Goal: Task Accomplishment & Management: Manage account settings

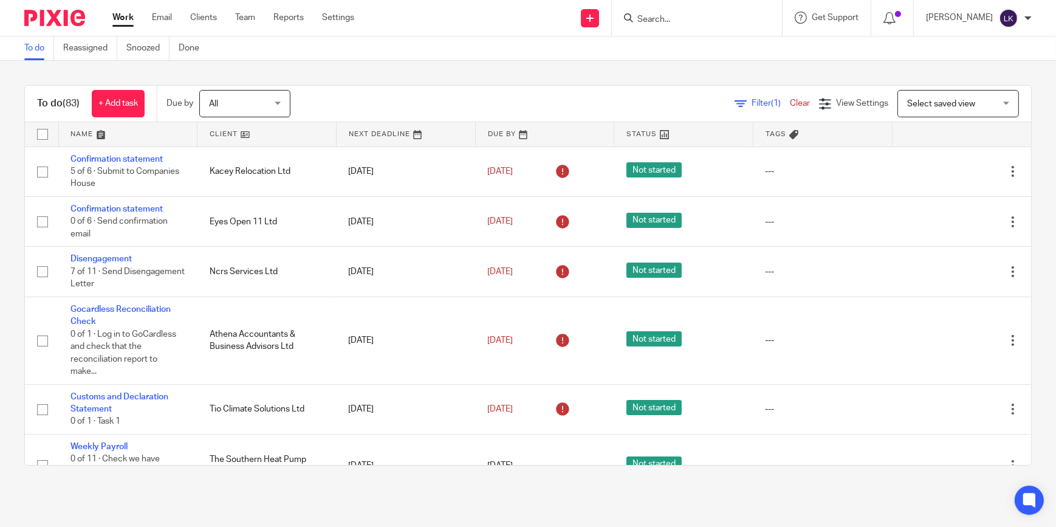
click at [677, 20] on input "Search" at bounding box center [690, 20] width 109 height 11
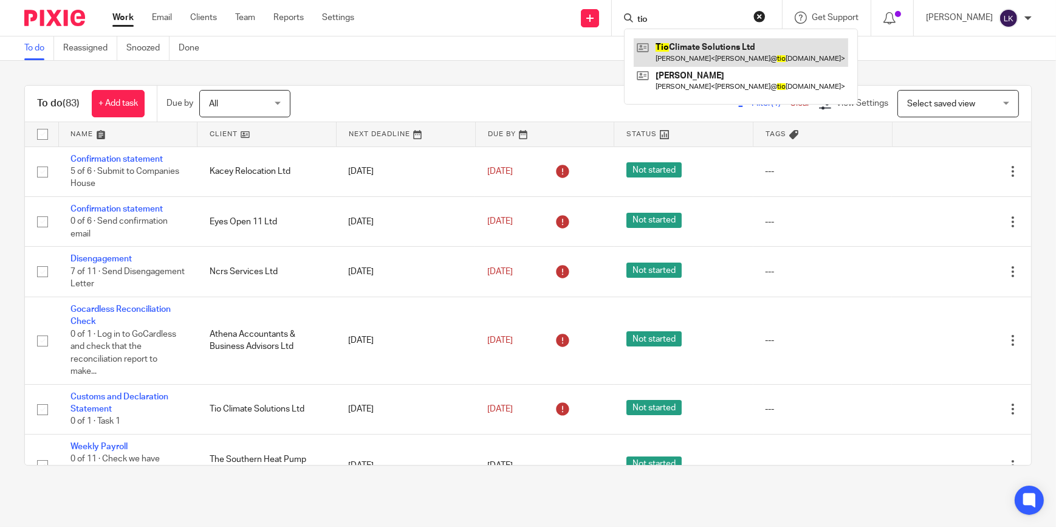
type input "tio"
click at [685, 43] on link at bounding box center [741, 52] width 214 height 28
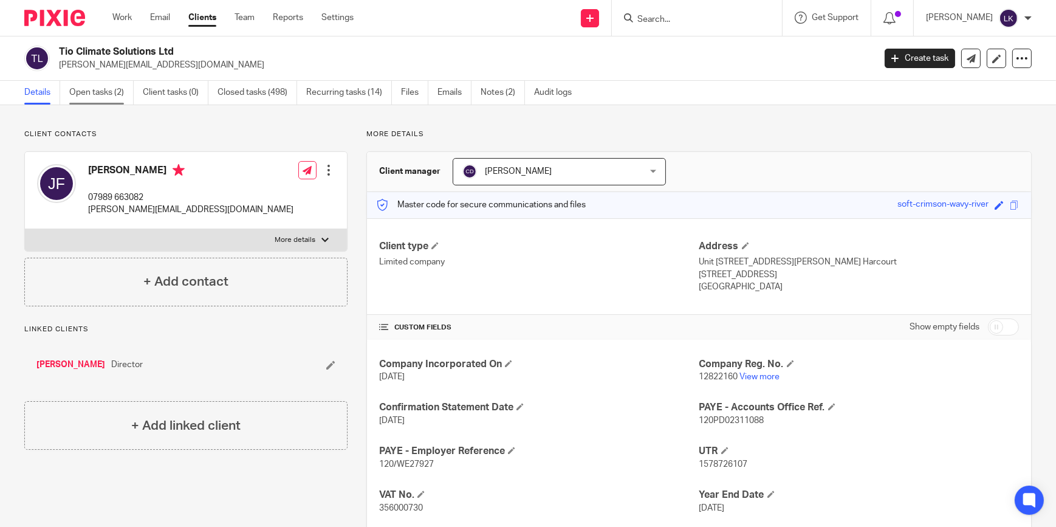
click at [100, 91] on link "Open tasks (2)" at bounding box center [101, 93] width 64 height 24
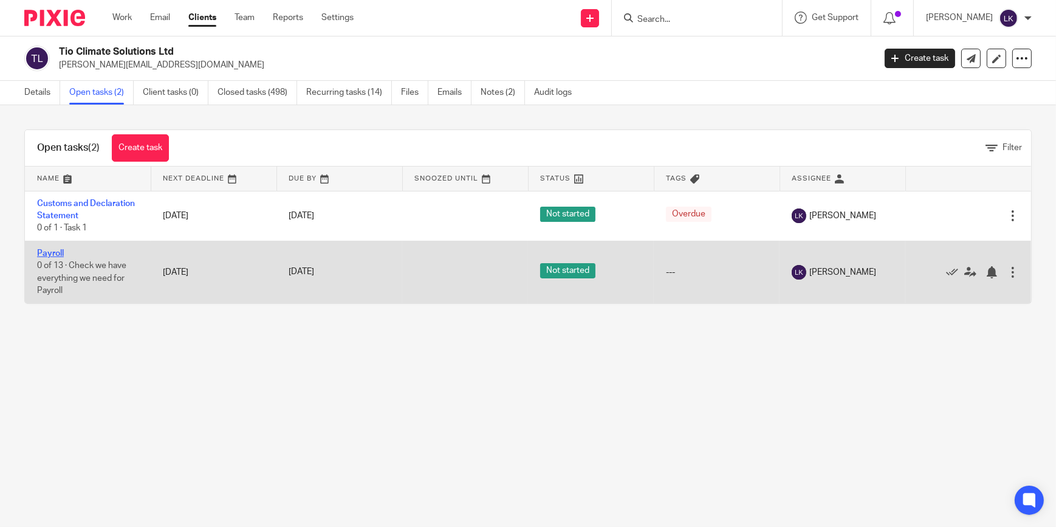
click at [49, 251] on link "Payroll" at bounding box center [50, 253] width 27 height 9
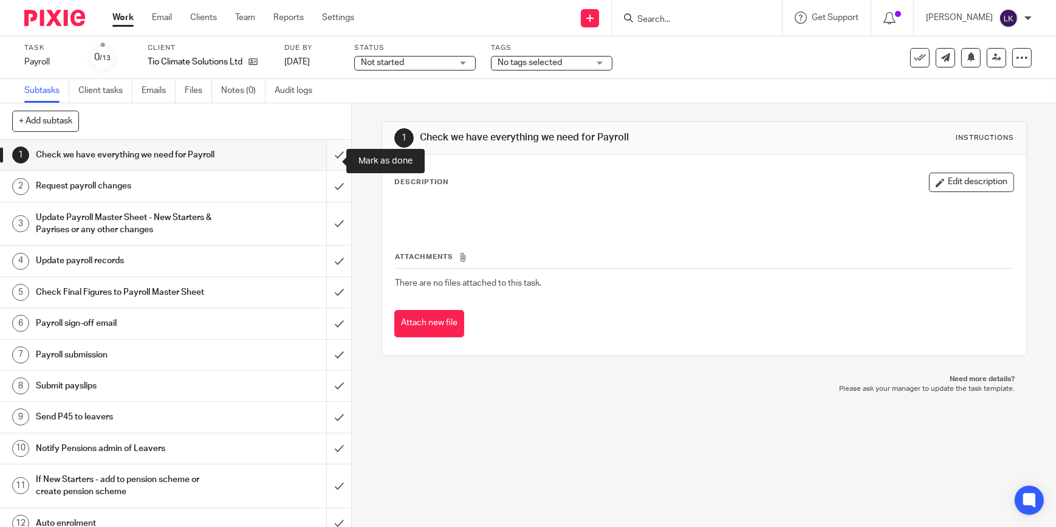
click at [322, 159] on input "submit" at bounding box center [175, 155] width 351 height 30
click at [334, 187] on input "submit" at bounding box center [175, 186] width 351 height 30
click at [324, 230] on input "submit" at bounding box center [175, 223] width 351 height 43
click at [329, 269] on input "submit" at bounding box center [175, 260] width 351 height 30
click at [331, 304] on input "submit" at bounding box center [175, 292] width 351 height 30
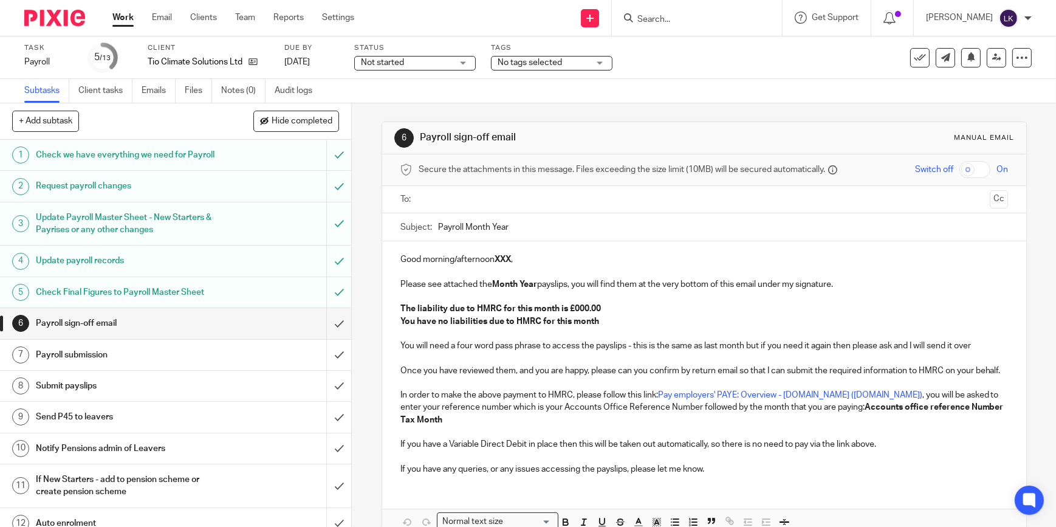
click at [450, 199] on input "text" at bounding box center [704, 200] width 562 height 14
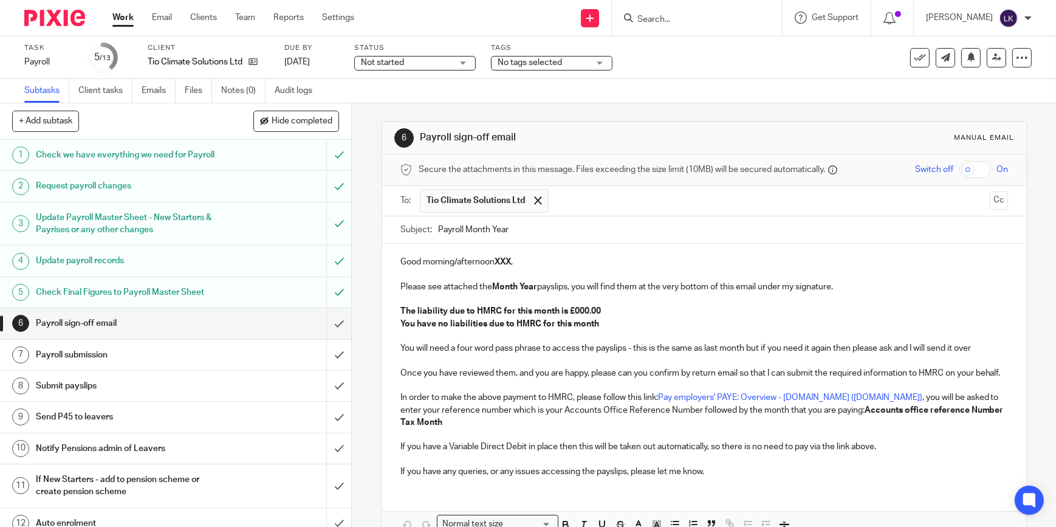
drag, startPoint x: 510, startPoint y: 231, endPoint x: 464, endPoint y: 222, distance: 46.3
click at [464, 222] on input "Payroll Month Year" at bounding box center [723, 229] width 570 height 27
type input "Payroll August 2025 - TIO Climate Solutions Ltd"
click at [478, 264] on p "Good morning/afternoon XXX ," at bounding box center [703, 262] width 607 height 12
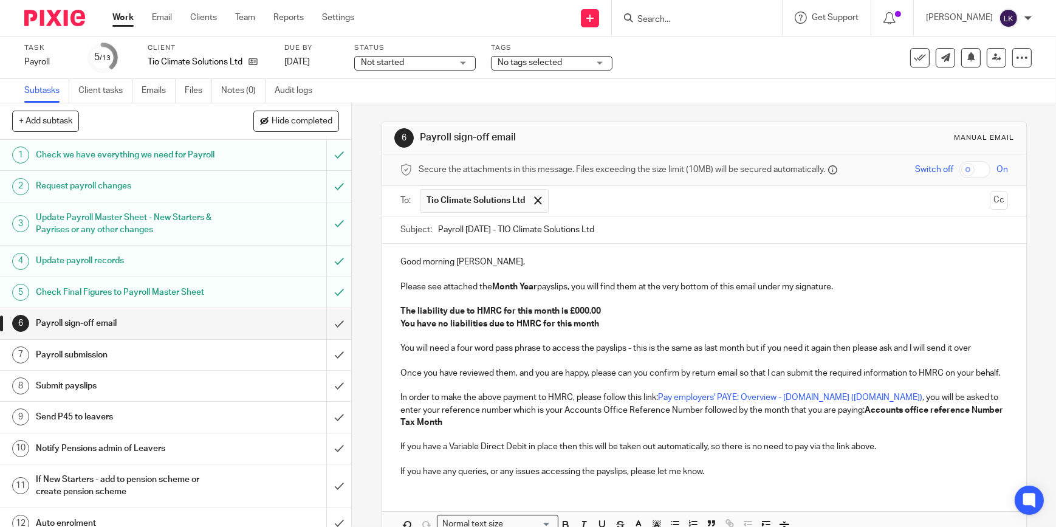
click at [510, 286] on strong "Month Year" at bounding box center [514, 286] width 45 height 9
click at [572, 307] on strong "The liability due to HMRC for this month is £000.00" at bounding box center [500, 311] width 200 height 9
drag, startPoint x: 609, startPoint y: 330, endPoint x: 395, endPoint y: 326, distance: 214.5
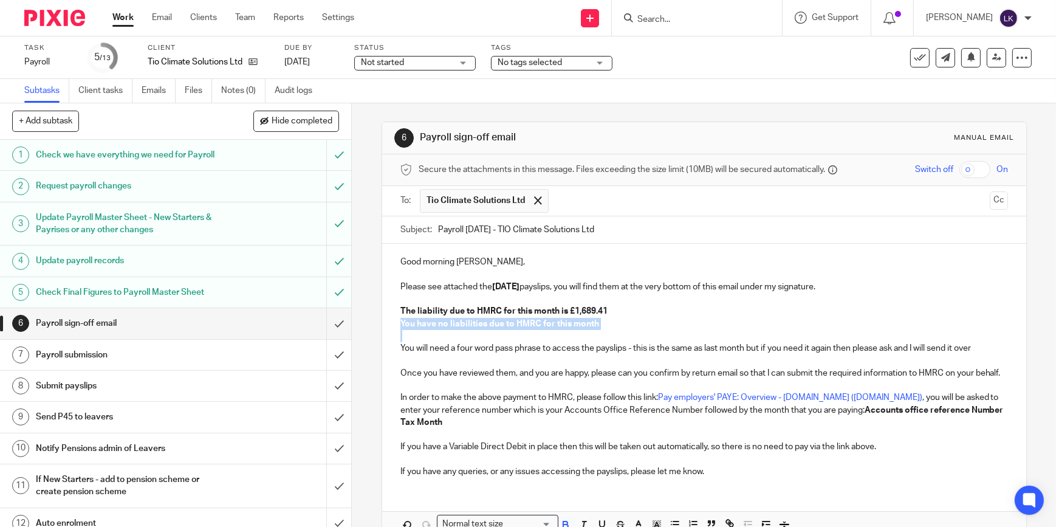
click at [395, 326] on div "Good morning James, Please see attached the August 2025 payslips, you will find…" at bounding box center [704, 365] width 644 height 243
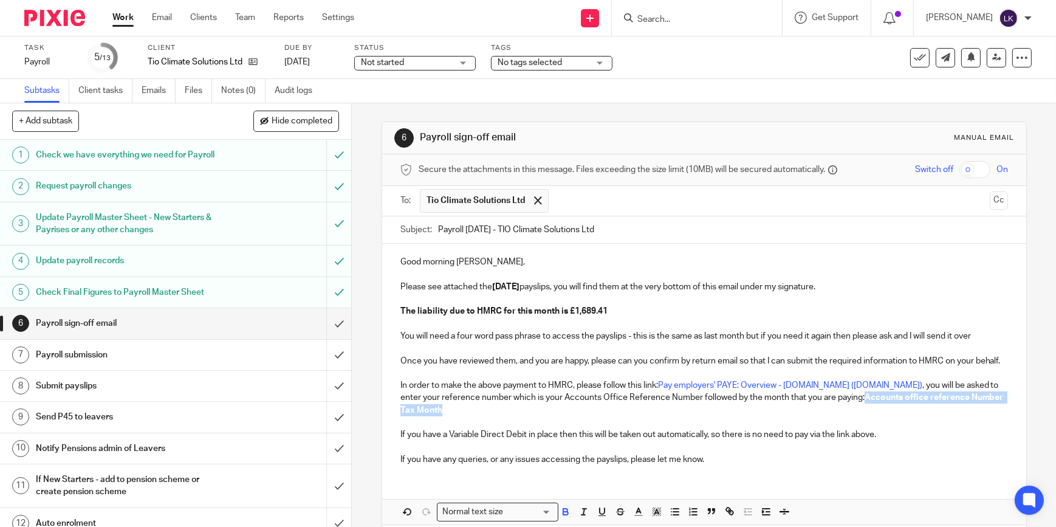
drag, startPoint x: 581, startPoint y: 427, endPoint x: 820, endPoint y: 410, distance: 239.3
click at [820, 410] on p "In order to make the above payment to HMRC, please follow this link: Pay employ…" at bounding box center [703, 397] width 607 height 37
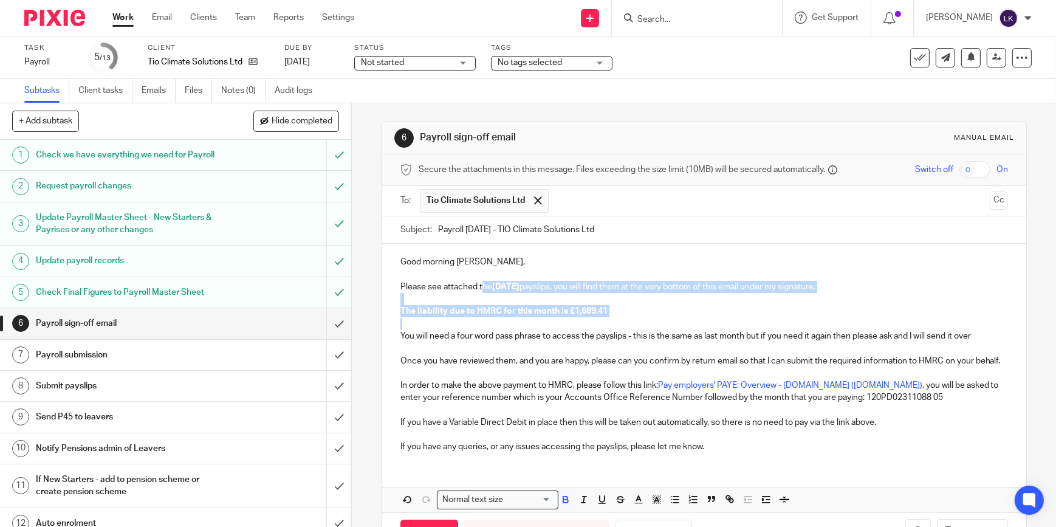
drag, startPoint x: 594, startPoint y: 321, endPoint x: 480, endPoint y: 285, distance: 119.7
click at [480, 285] on div "Good morning James, Please see attached the August 2025 payslips, you will find…" at bounding box center [704, 353] width 644 height 218
click at [563, 502] on icon "button" at bounding box center [565, 500] width 5 height 3
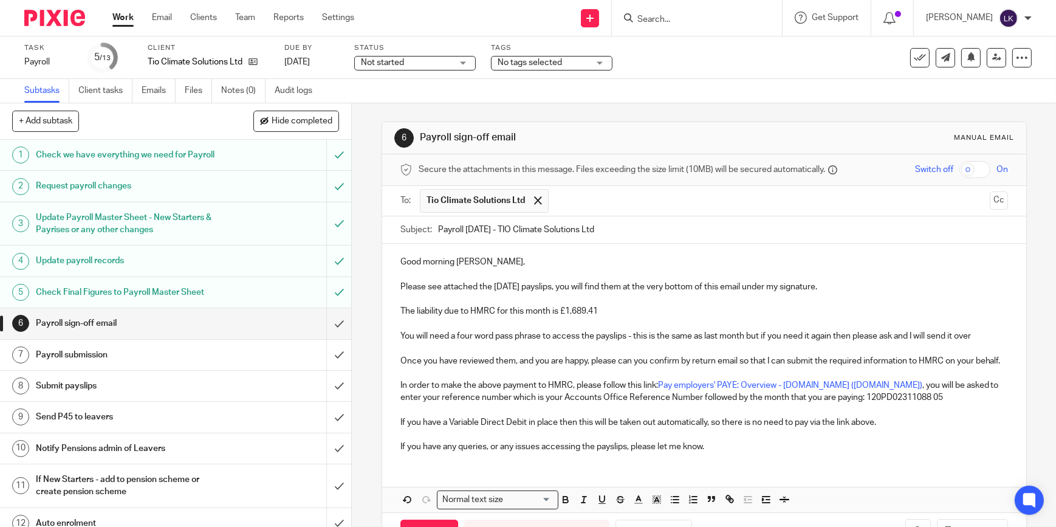
click at [564, 416] on p at bounding box center [703, 410] width 607 height 12
click at [959, 169] on input "checkbox" at bounding box center [974, 169] width 31 height 17
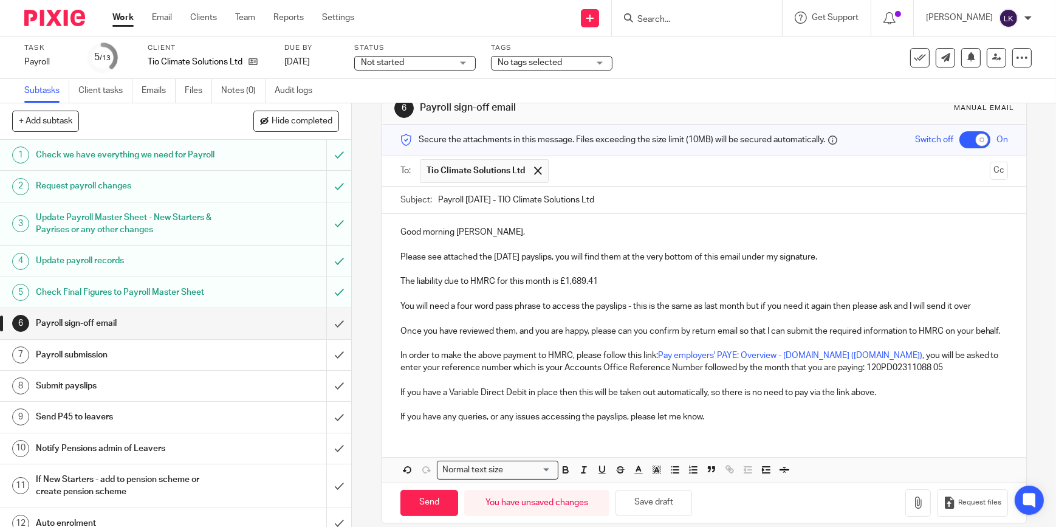
scroll to position [55, 0]
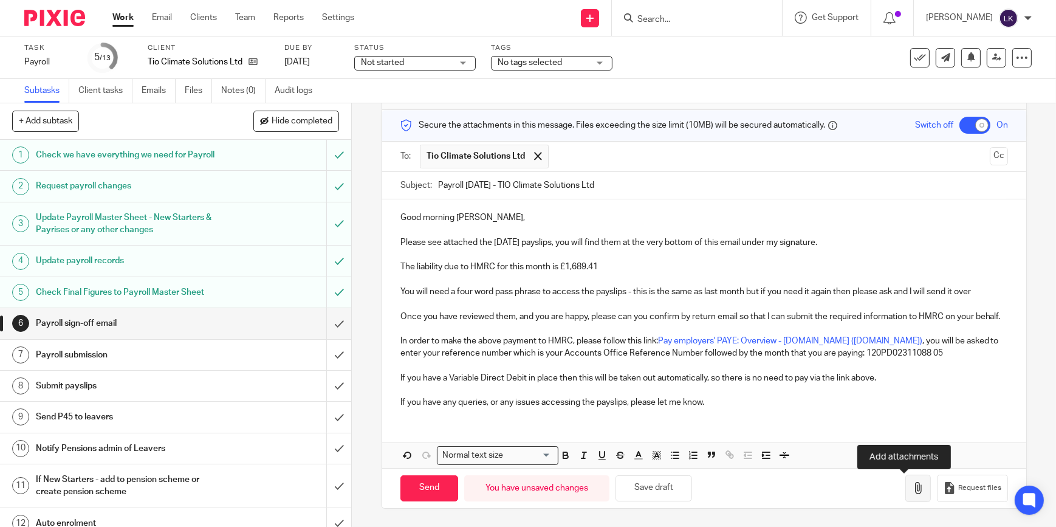
click at [912, 490] on icon "button" at bounding box center [918, 488] width 12 height 12
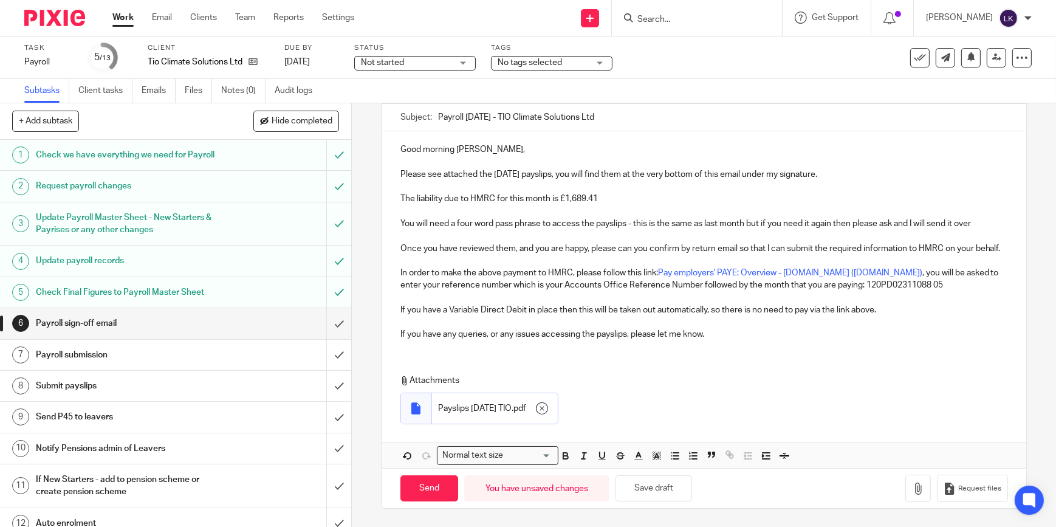
scroll to position [124, 0]
click at [439, 481] on input "Send" at bounding box center [429, 488] width 58 height 26
checkbox input "false"
type input "Sent"
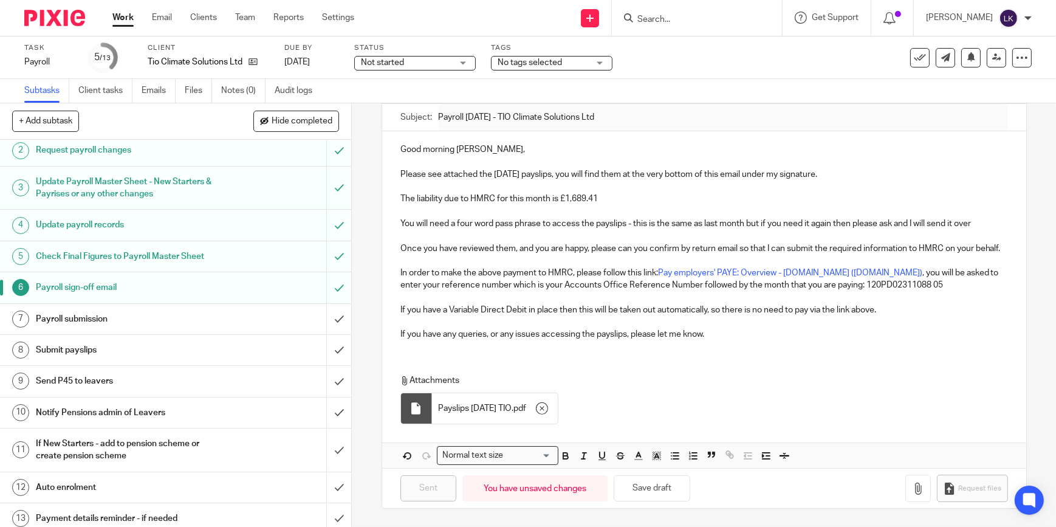
scroll to position [55, 0]
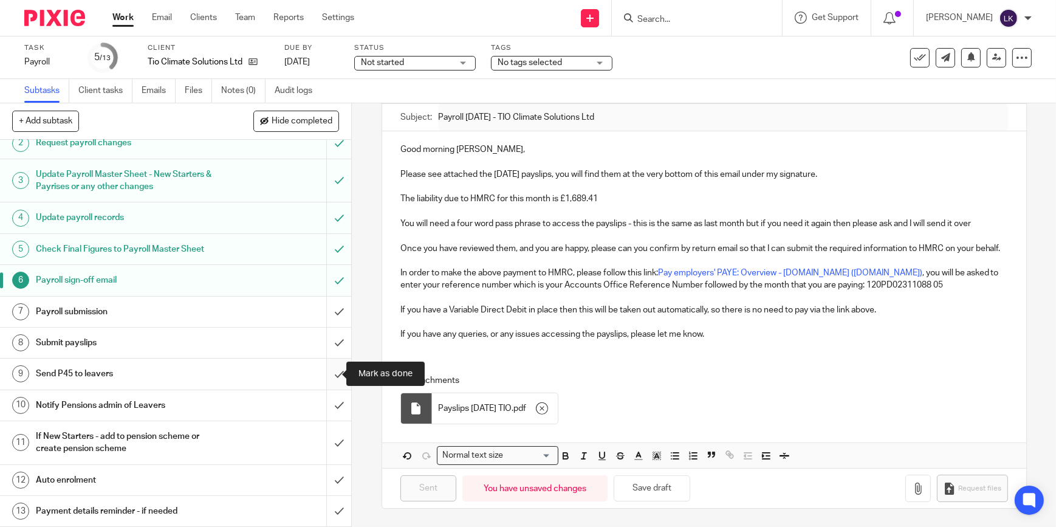
click at [328, 377] on input "submit" at bounding box center [175, 373] width 351 height 30
click at [332, 393] on input "submit" at bounding box center [175, 405] width 351 height 30
click at [334, 430] on input "submit" at bounding box center [175, 442] width 351 height 43
click at [331, 470] on input "submit" at bounding box center [175, 480] width 351 height 30
click at [332, 502] on input "submit" at bounding box center [175, 511] width 351 height 30
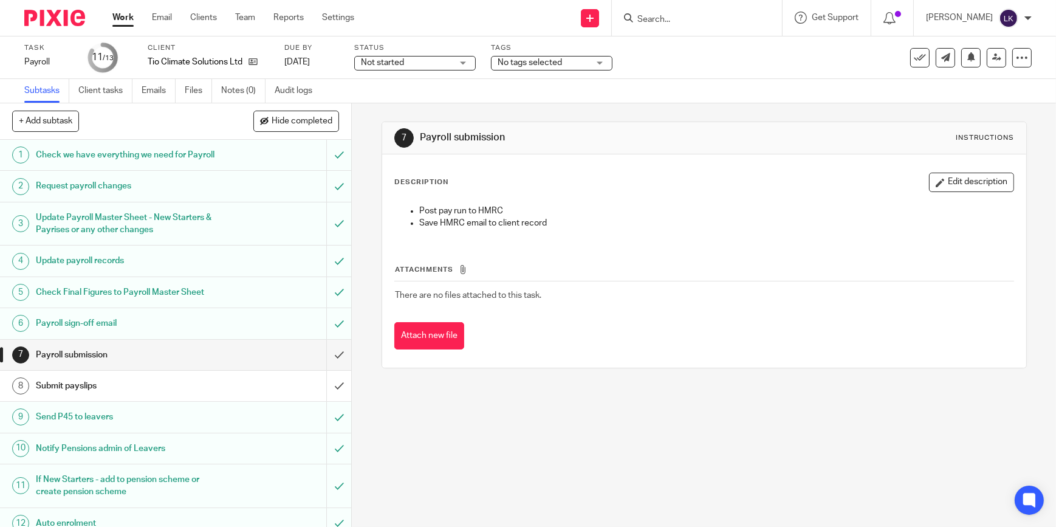
click at [118, 19] on link "Work" at bounding box center [122, 18] width 21 height 12
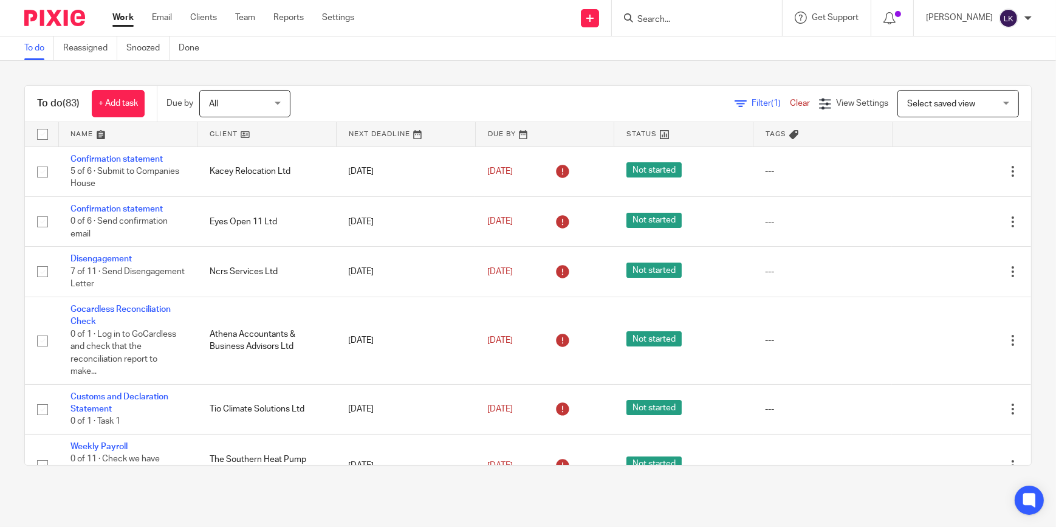
click at [656, 13] on form at bounding box center [700, 17] width 129 height 15
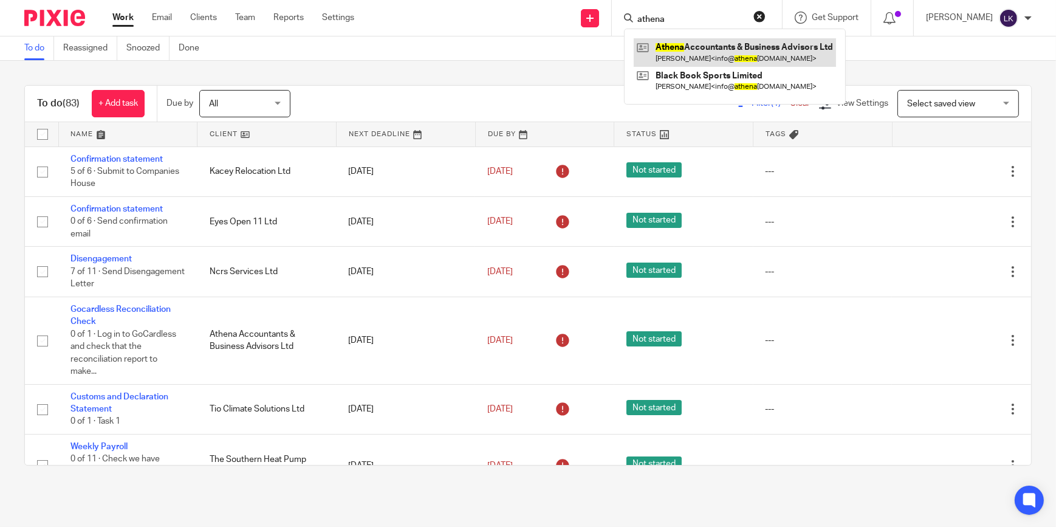
type input "athena"
click at [688, 46] on link at bounding box center [735, 52] width 202 height 28
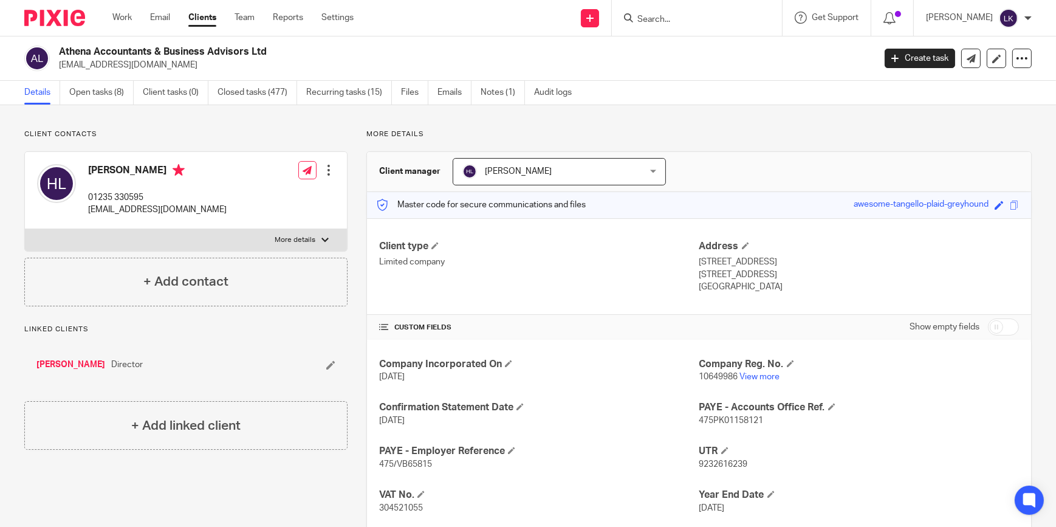
click at [114, 100] on link "Open tasks (8)" at bounding box center [101, 93] width 64 height 24
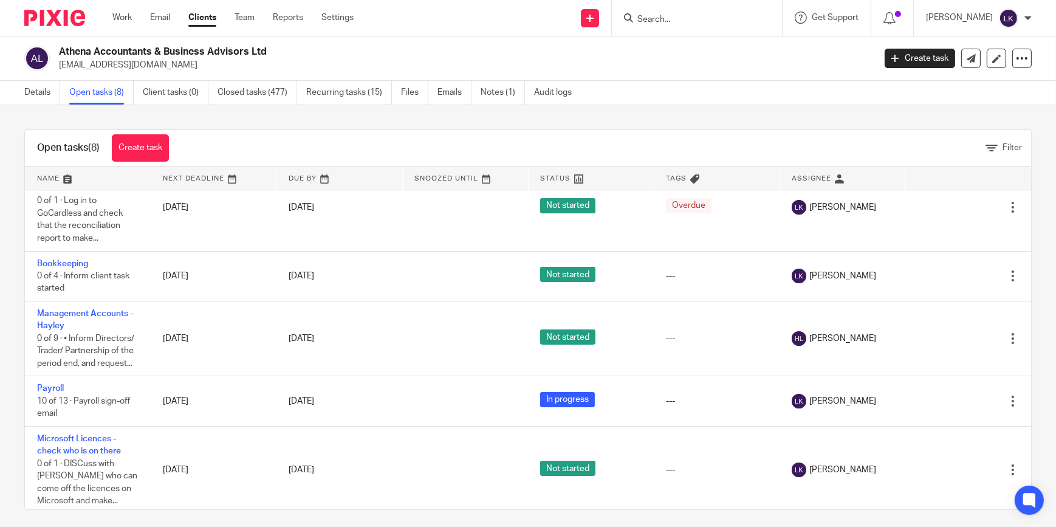
scroll to position [222, 0]
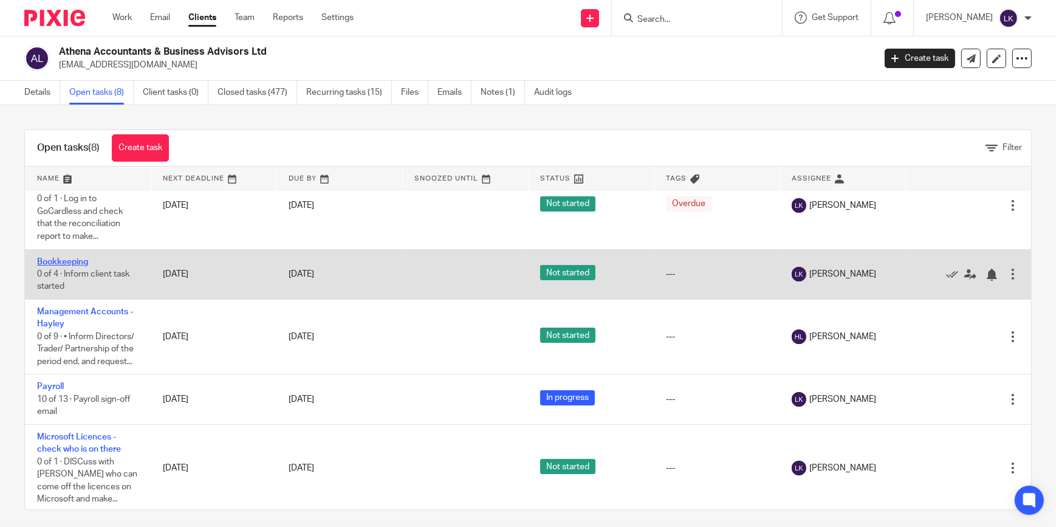
click at [66, 259] on link "Bookkeeping" at bounding box center [62, 262] width 51 height 9
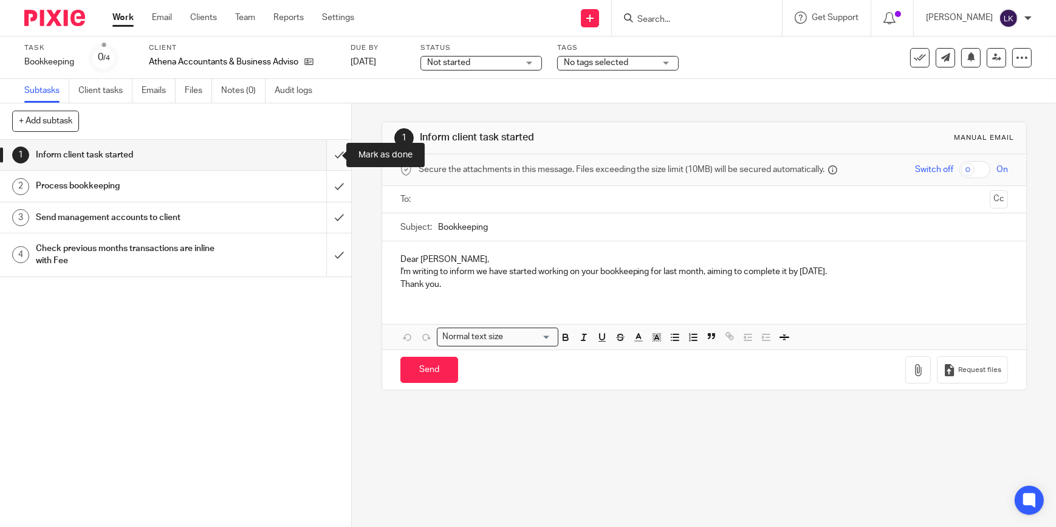
click at [331, 152] on input "submit" at bounding box center [175, 155] width 351 height 30
click at [329, 176] on input "submit" at bounding box center [175, 186] width 351 height 30
click at [324, 213] on input "submit" at bounding box center [175, 217] width 351 height 30
click at [328, 253] on input "submit" at bounding box center [175, 254] width 351 height 43
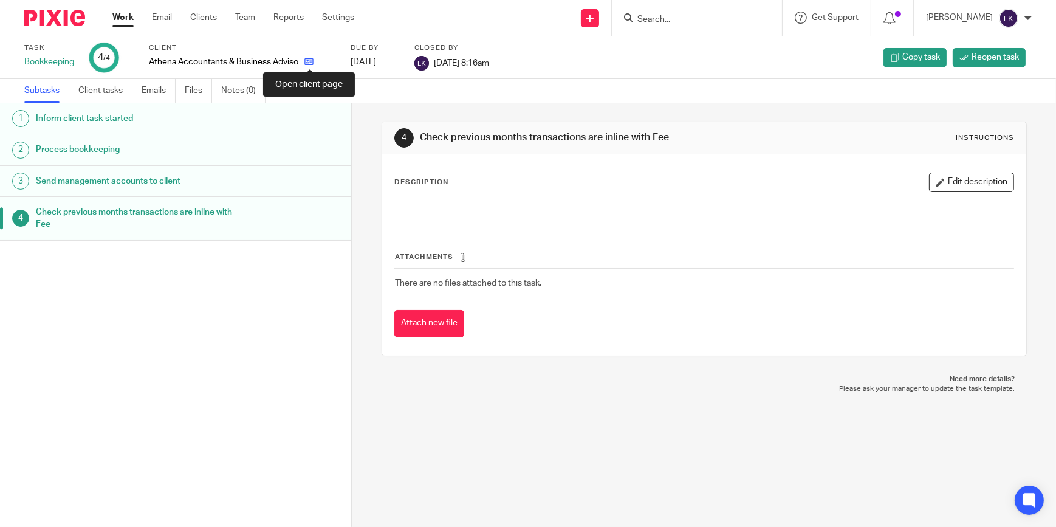
click at [312, 60] on icon at bounding box center [308, 61] width 9 height 9
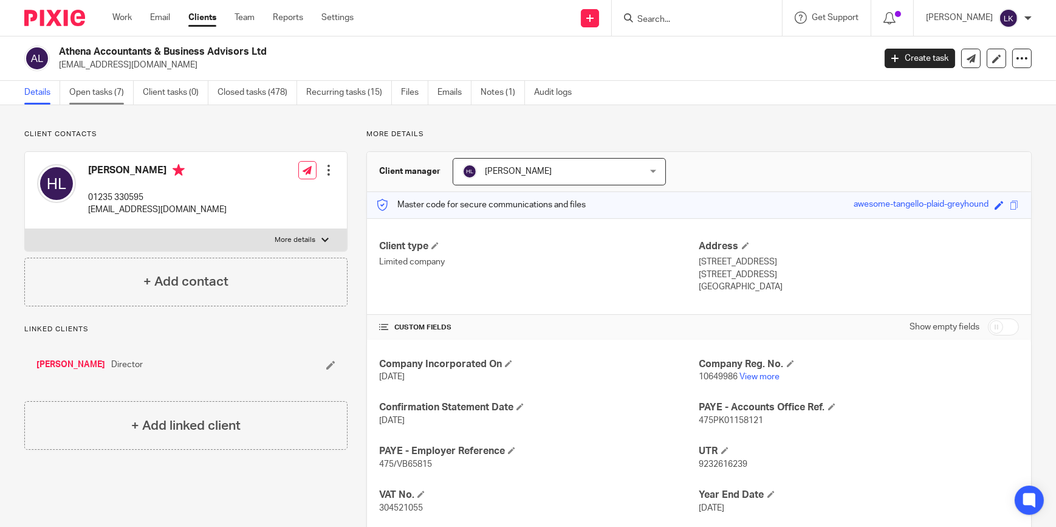
click at [98, 94] on link "Open tasks (7)" at bounding box center [101, 93] width 64 height 24
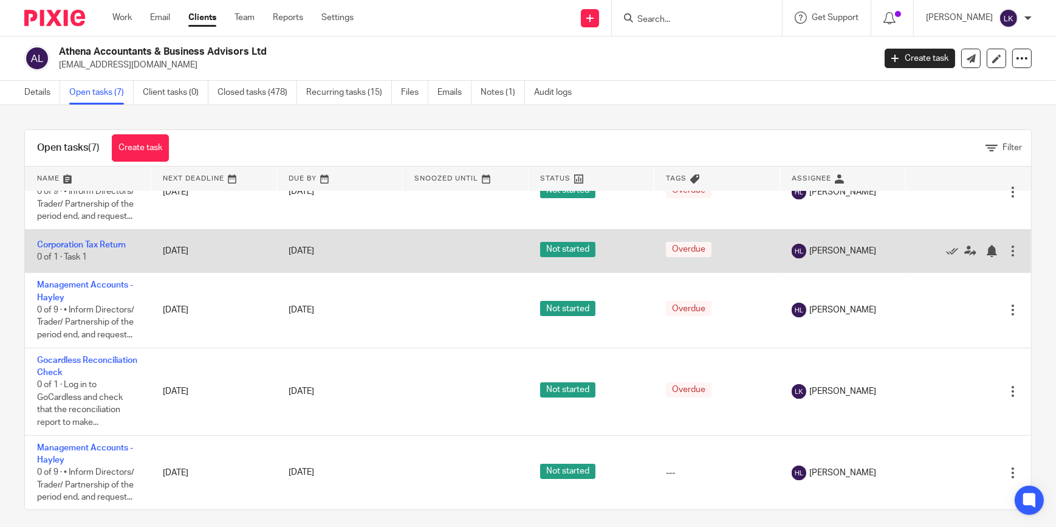
scroll to position [110, 0]
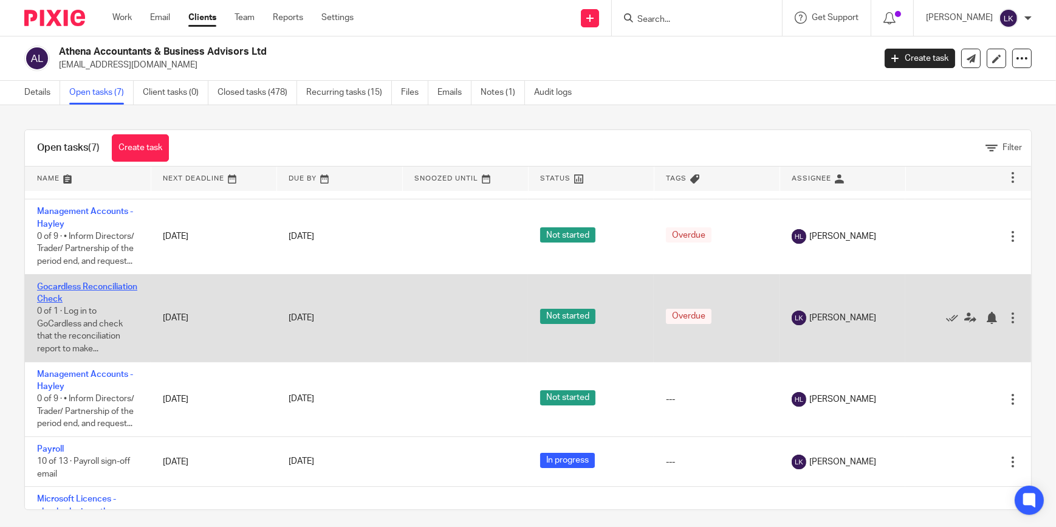
click at [66, 288] on link "Gocardless Reconciliation Check" at bounding box center [87, 292] width 100 height 21
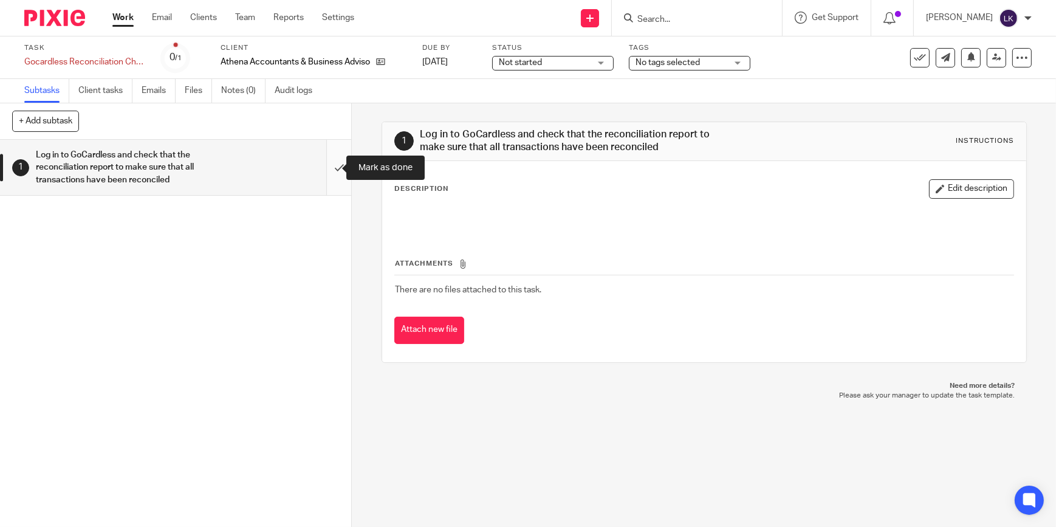
click at [323, 168] on input "submit" at bounding box center [175, 167] width 351 height 55
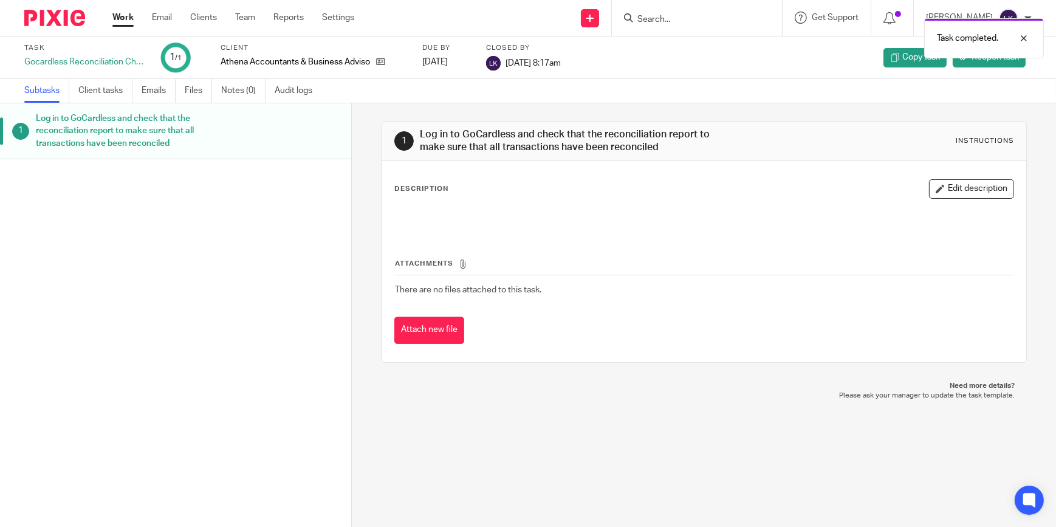
click at [116, 24] on link "Work" at bounding box center [122, 18] width 21 height 12
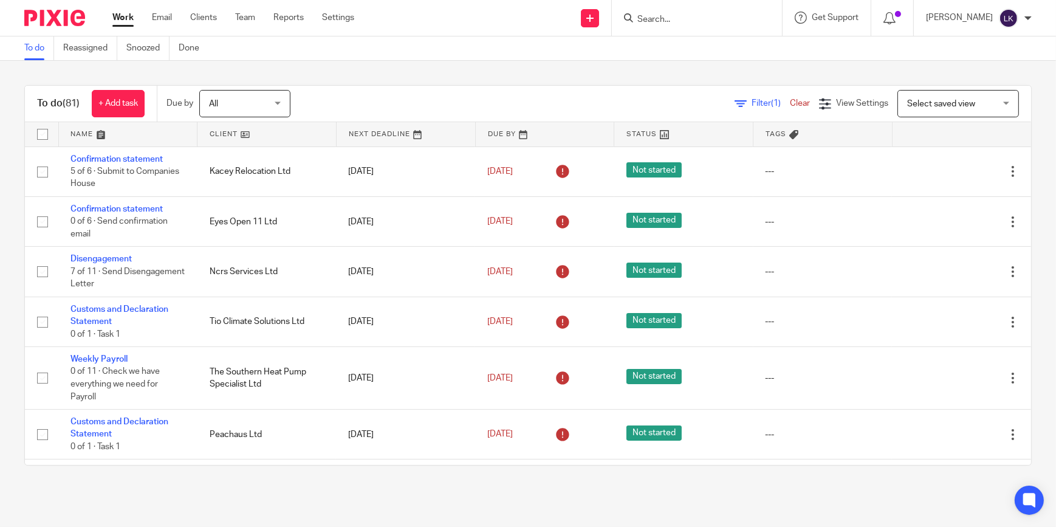
click at [685, 18] on input "Search" at bounding box center [690, 20] width 109 height 11
type input "eta"
click at [691, 49] on link at bounding box center [742, 52] width 216 height 28
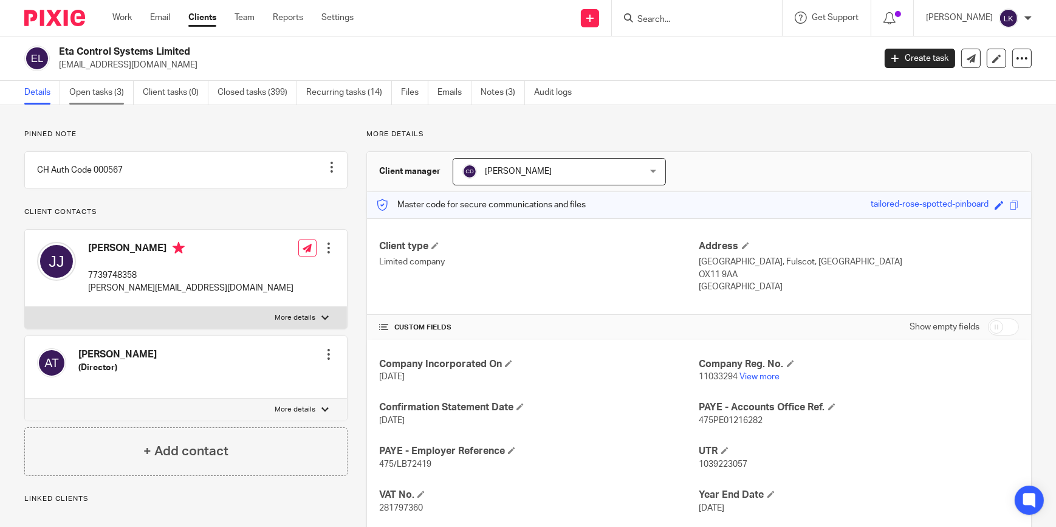
click at [114, 103] on link "Open tasks (3)" at bounding box center [101, 93] width 64 height 24
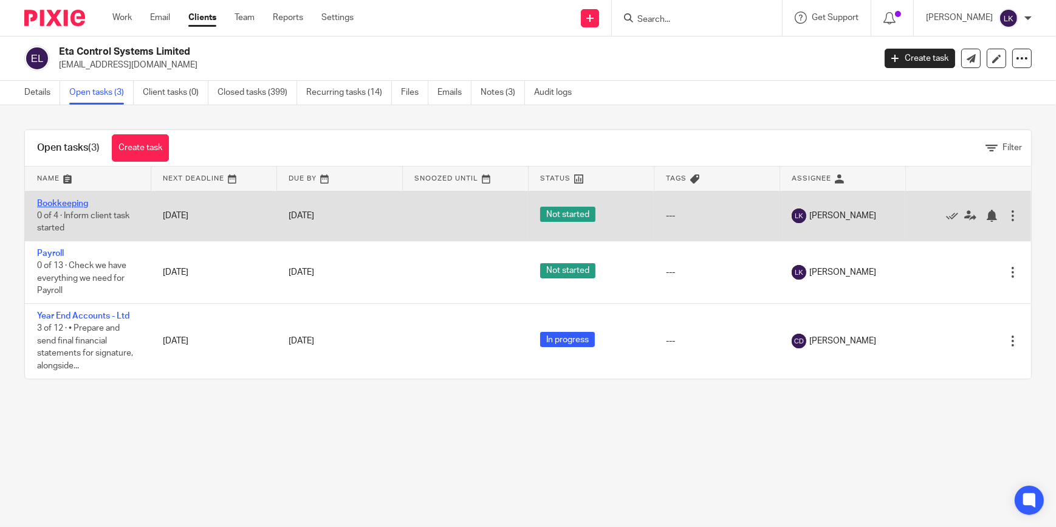
click at [67, 204] on link "Bookkeeping" at bounding box center [62, 203] width 51 height 9
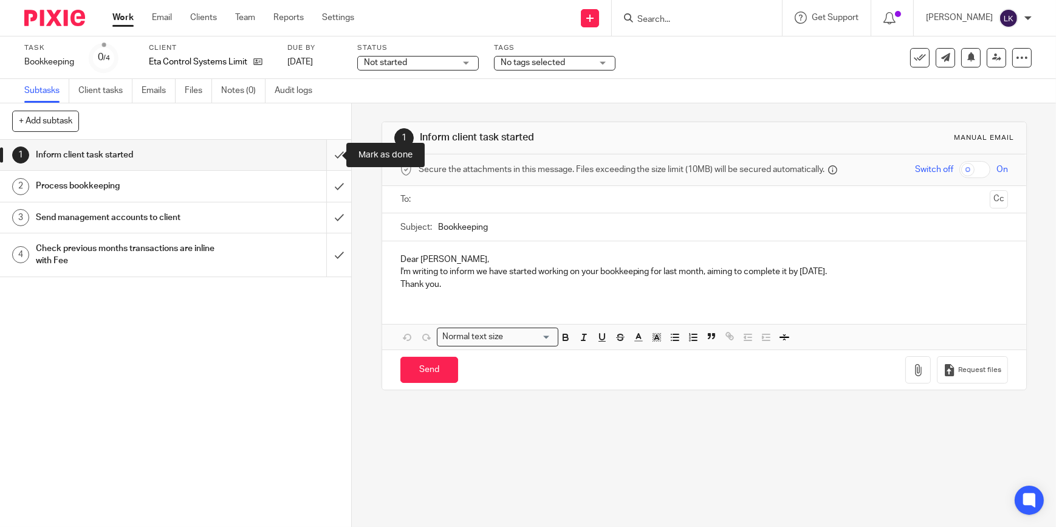
click at [332, 156] on input "submit" at bounding box center [175, 155] width 351 height 30
click at [331, 176] on input "submit" at bounding box center [175, 186] width 351 height 30
click at [332, 207] on input "submit" at bounding box center [175, 217] width 351 height 30
click at [328, 251] on input "submit" at bounding box center [175, 254] width 351 height 43
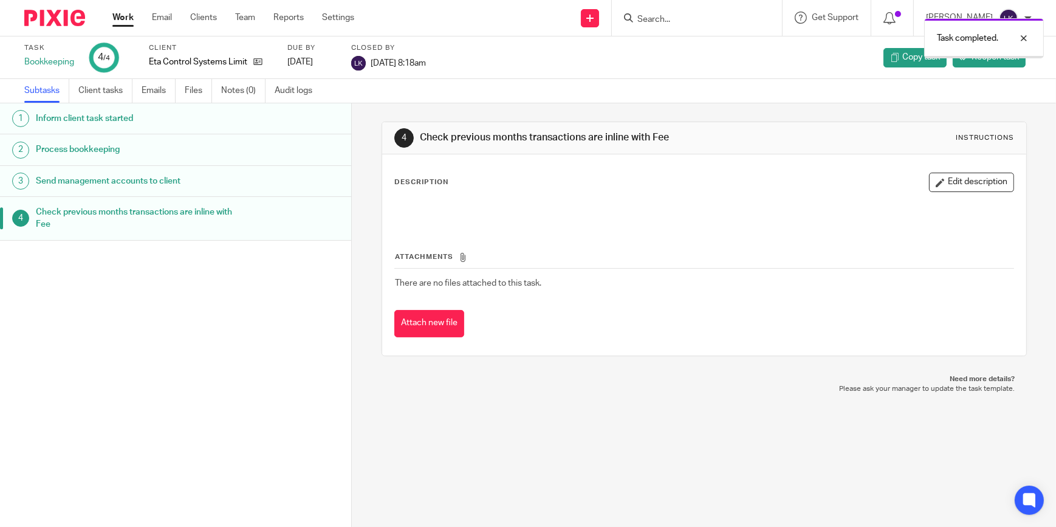
click at [128, 24] on link "Work" at bounding box center [122, 18] width 21 height 12
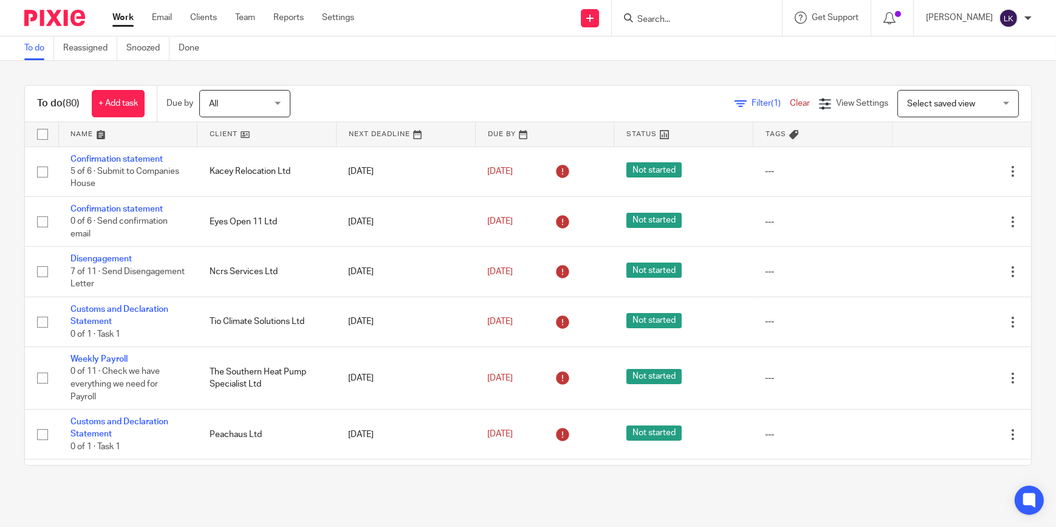
click at [672, 16] on input "Search" at bounding box center [690, 20] width 109 height 11
type input "eta"
click at [683, 50] on link at bounding box center [742, 52] width 216 height 28
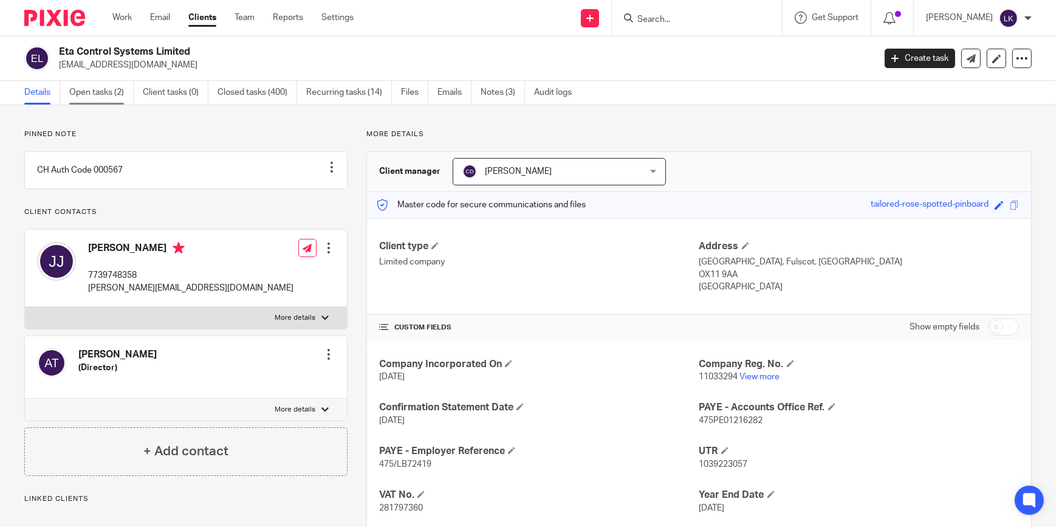
click at [118, 100] on link "Open tasks (2)" at bounding box center [101, 93] width 64 height 24
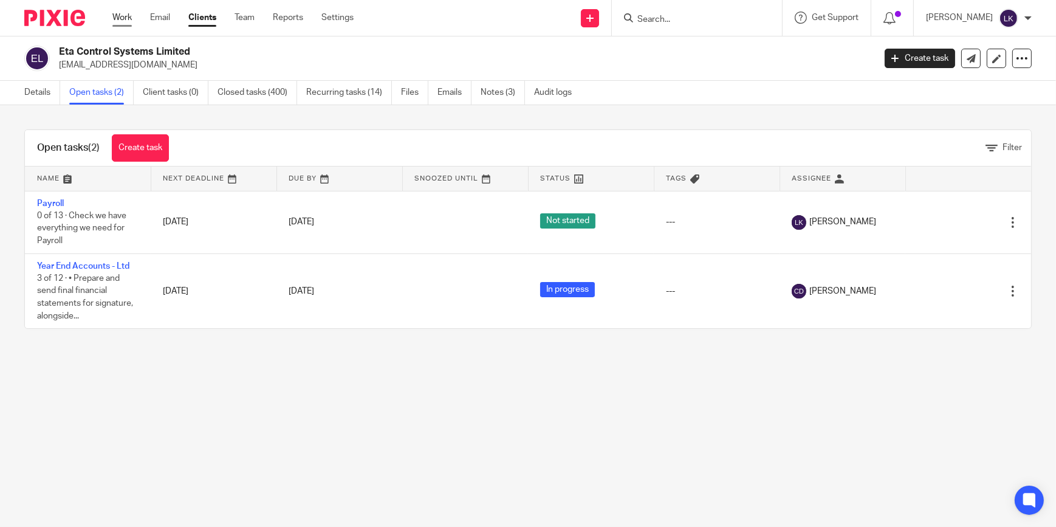
click at [124, 18] on link "Work" at bounding box center [121, 18] width 19 height 12
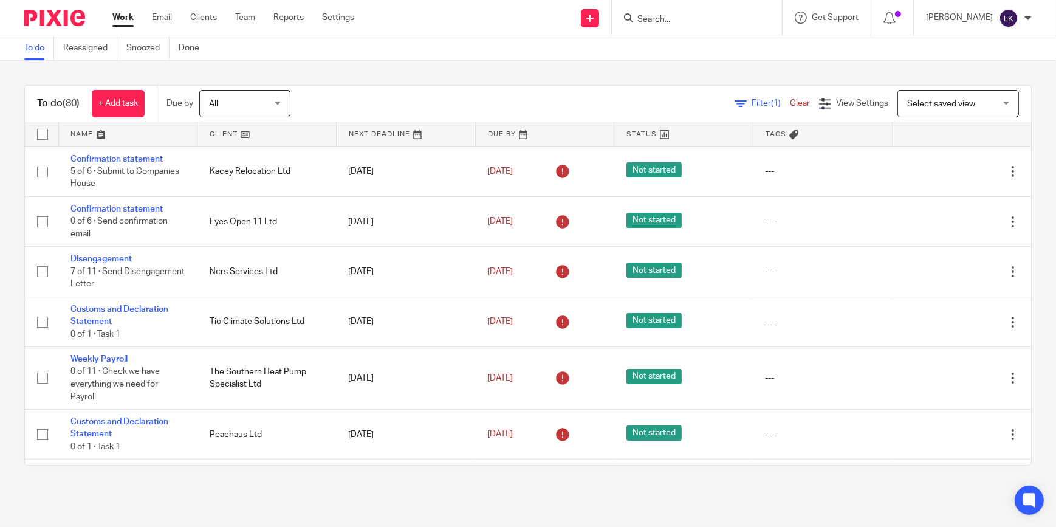
click at [684, 19] on input "Search" at bounding box center [690, 20] width 109 height 11
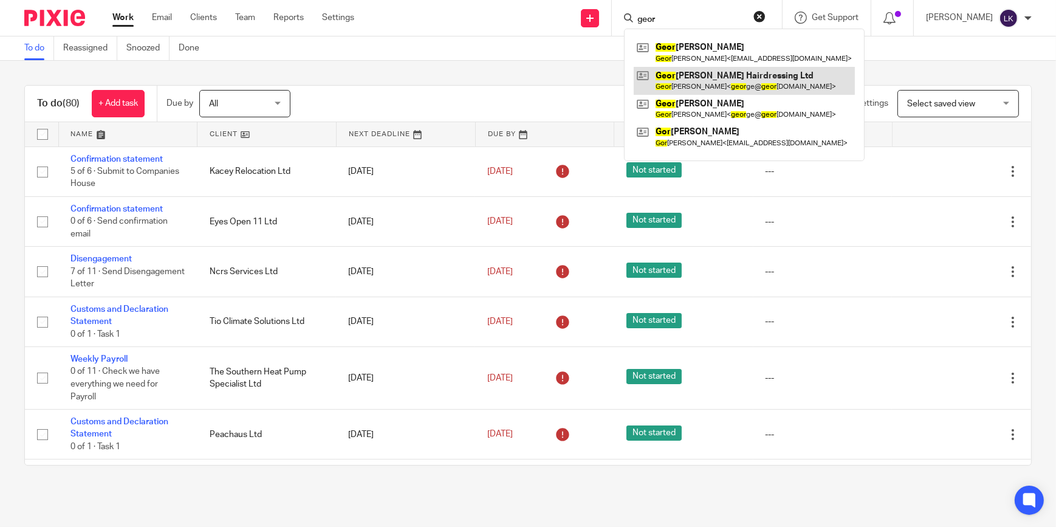
type input "geor"
click at [690, 81] on link at bounding box center [744, 81] width 221 height 28
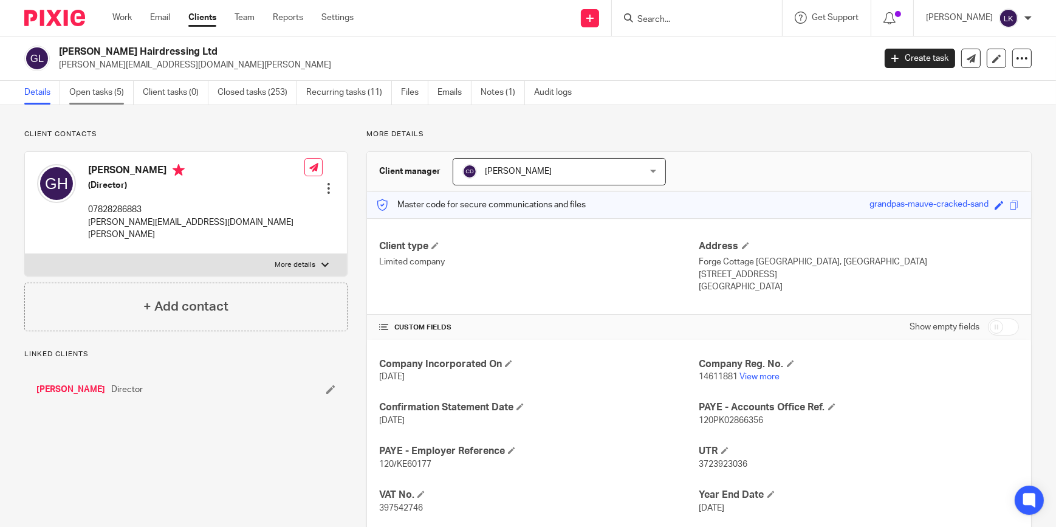
click at [109, 97] on link "Open tasks (5)" at bounding box center [101, 93] width 64 height 24
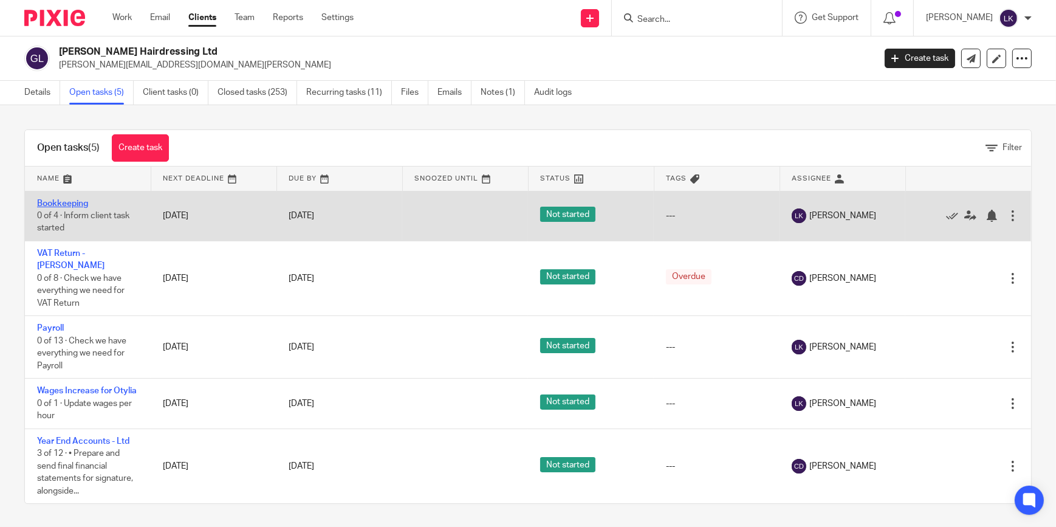
click at [71, 204] on link "Bookkeeping" at bounding box center [62, 203] width 51 height 9
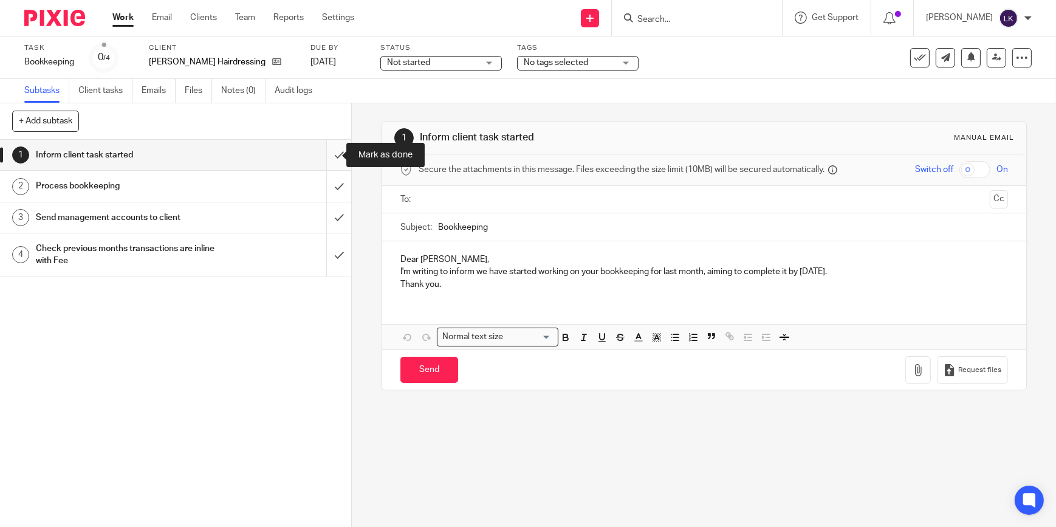
click at [329, 162] on input "submit" at bounding box center [175, 155] width 351 height 30
click at [328, 183] on input "submit" at bounding box center [175, 186] width 351 height 30
click at [326, 224] on input "submit" at bounding box center [175, 217] width 351 height 30
click at [322, 255] on input "submit" at bounding box center [175, 254] width 351 height 43
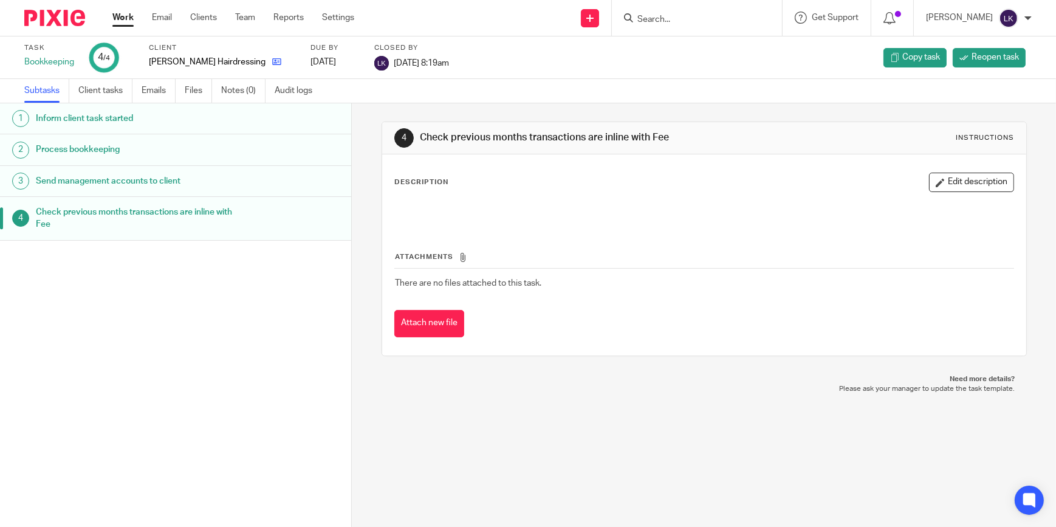
click at [272, 61] on icon at bounding box center [276, 61] width 9 height 9
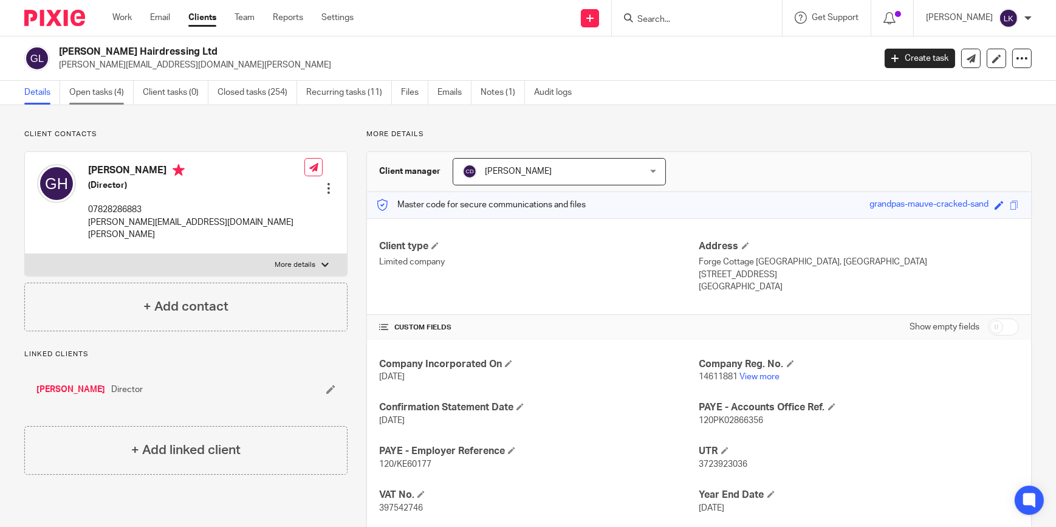
click at [118, 98] on link "Open tasks (4)" at bounding box center [101, 93] width 64 height 24
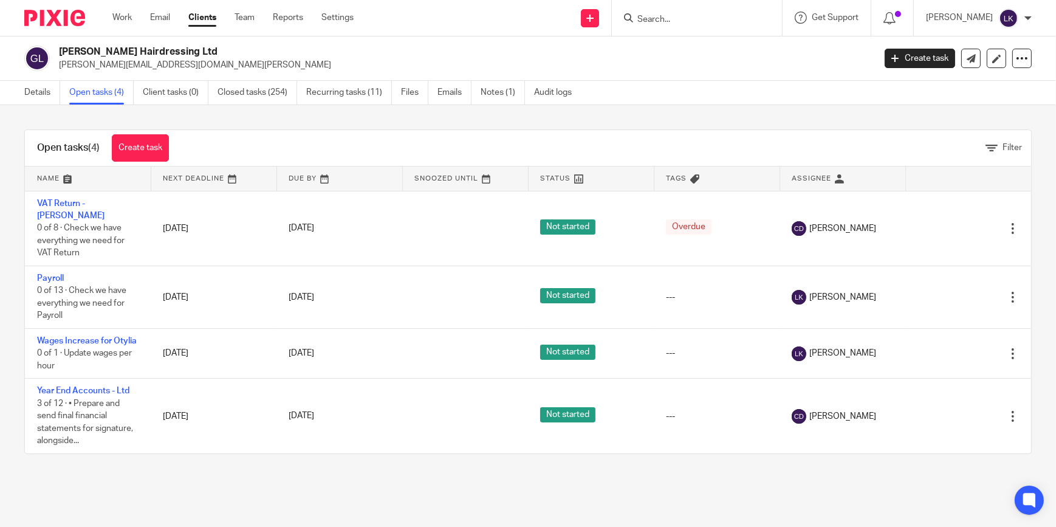
click at [672, 15] on input "Search" at bounding box center [690, 20] width 109 height 11
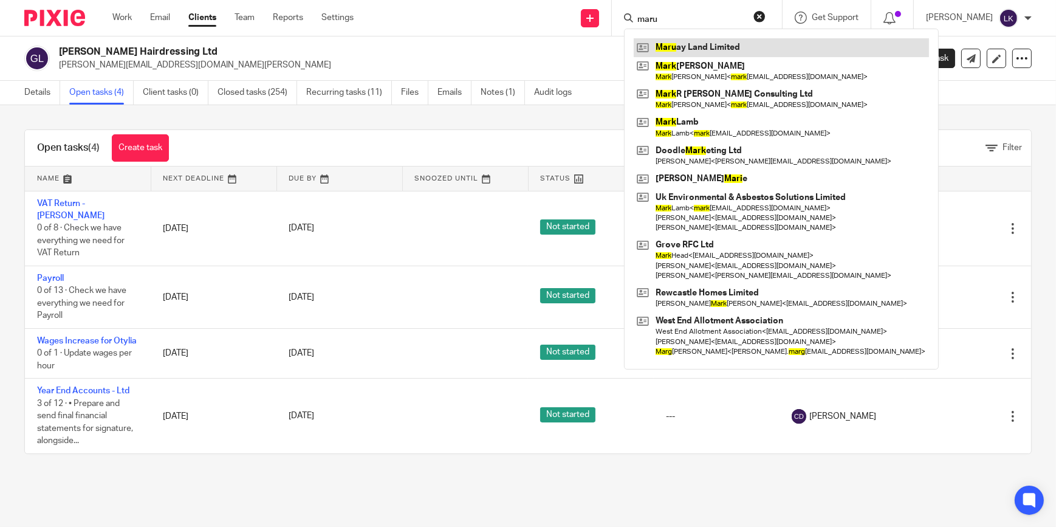
type input "maru"
click at [681, 50] on link at bounding box center [781, 47] width 295 height 18
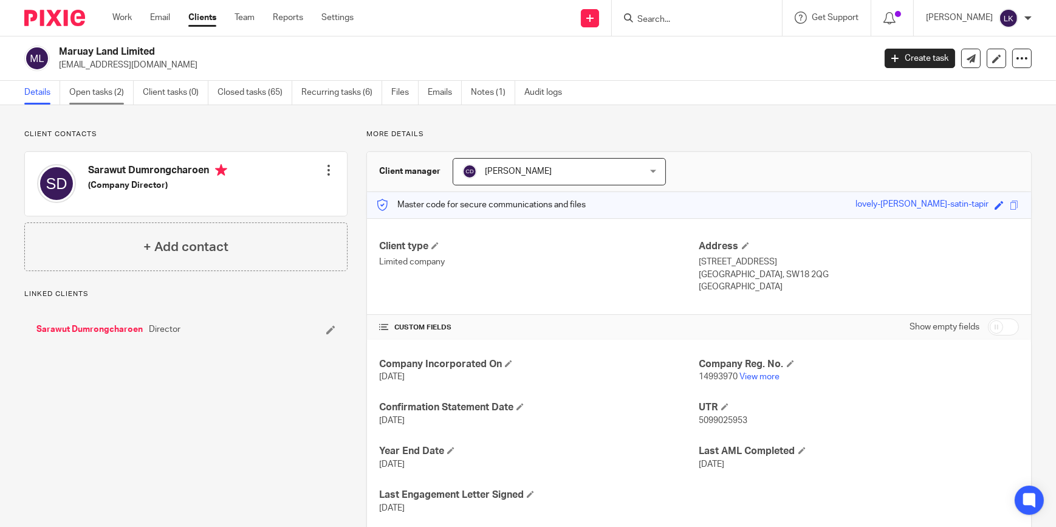
click at [103, 95] on link "Open tasks (2)" at bounding box center [101, 93] width 64 height 24
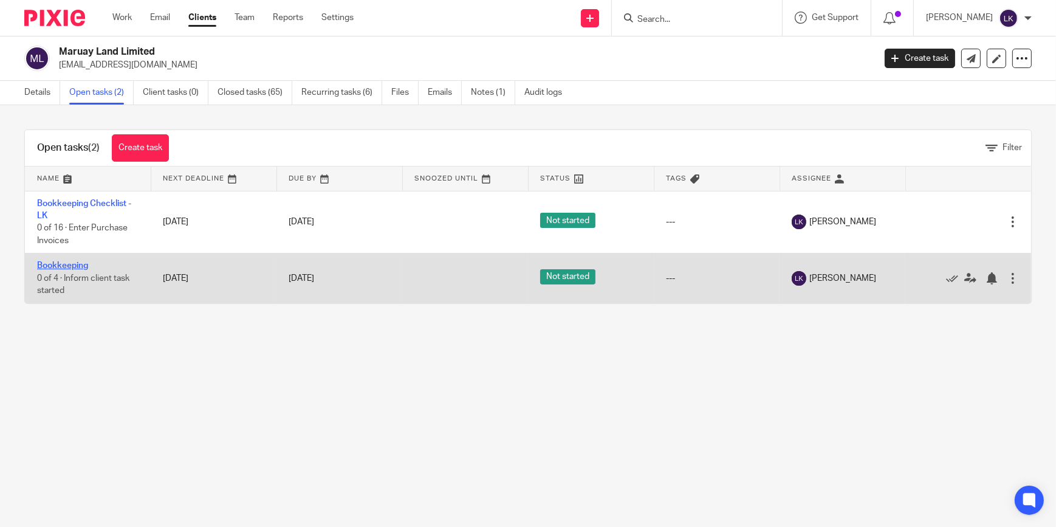
click at [75, 265] on link "Bookkeeping" at bounding box center [62, 265] width 51 height 9
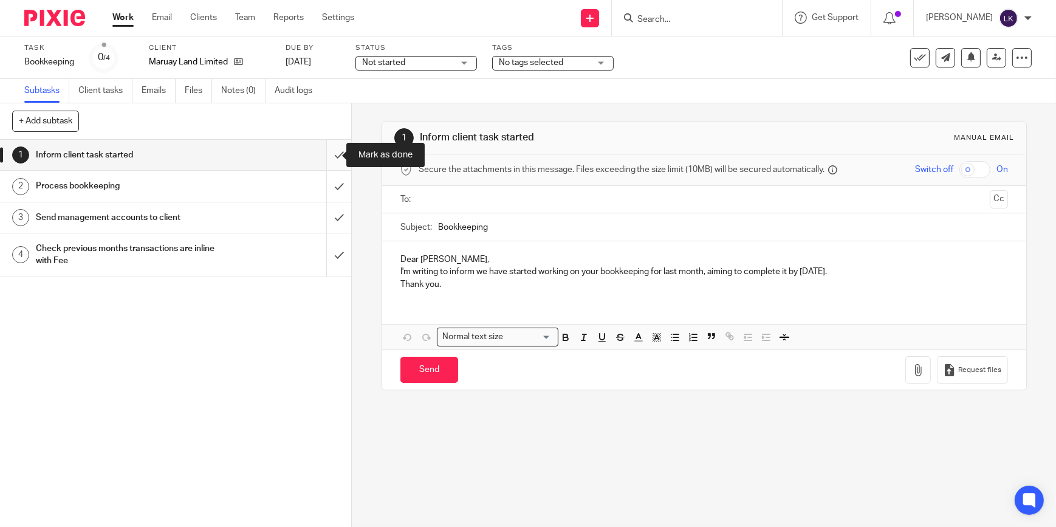
click at [323, 156] on input "submit" at bounding box center [175, 155] width 351 height 30
click at [330, 193] on input "submit" at bounding box center [175, 186] width 351 height 30
click at [325, 214] on input "submit" at bounding box center [175, 217] width 351 height 30
click at [326, 251] on input "submit" at bounding box center [175, 254] width 351 height 43
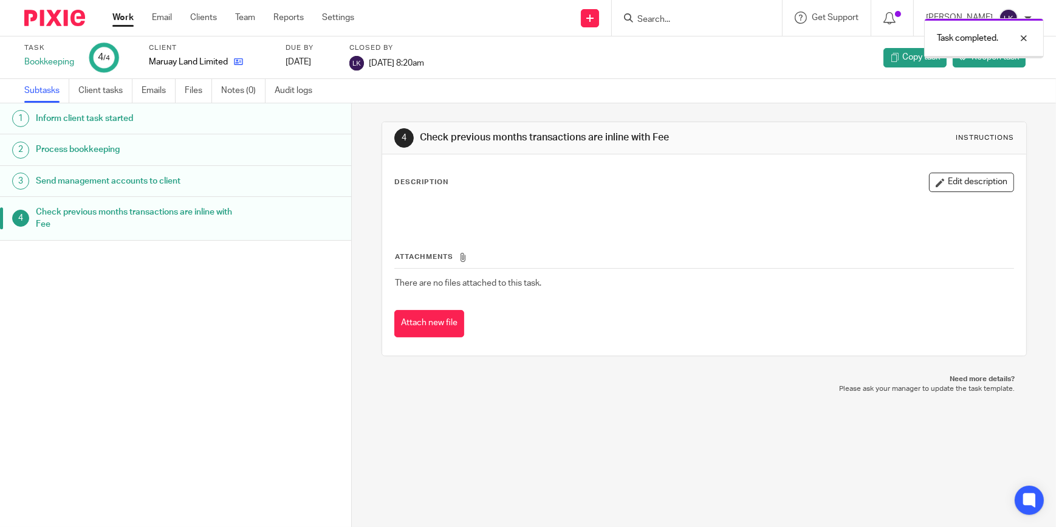
click at [233, 63] on link at bounding box center [235, 62] width 15 height 12
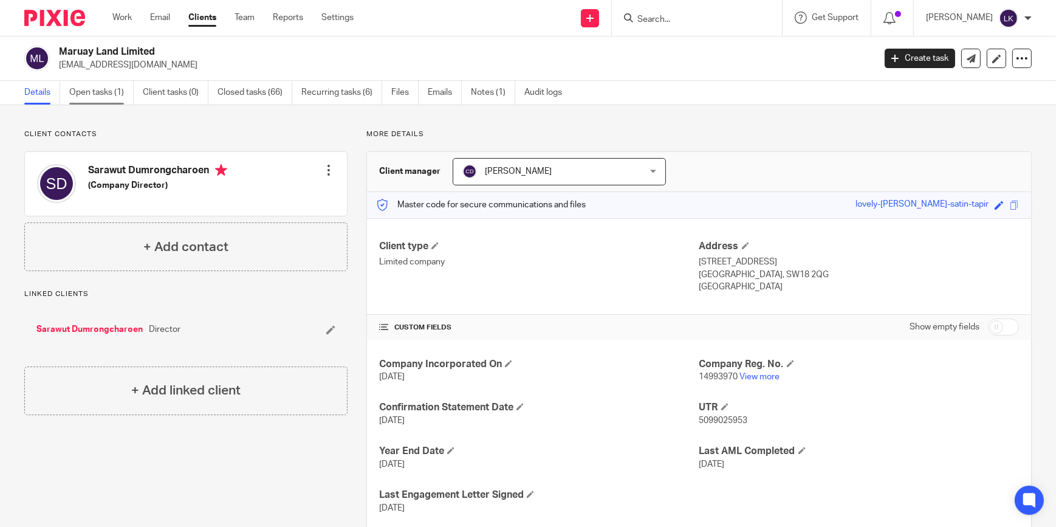
click at [105, 99] on link "Open tasks (1)" at bounding box center [101, 93] width 64 height 24
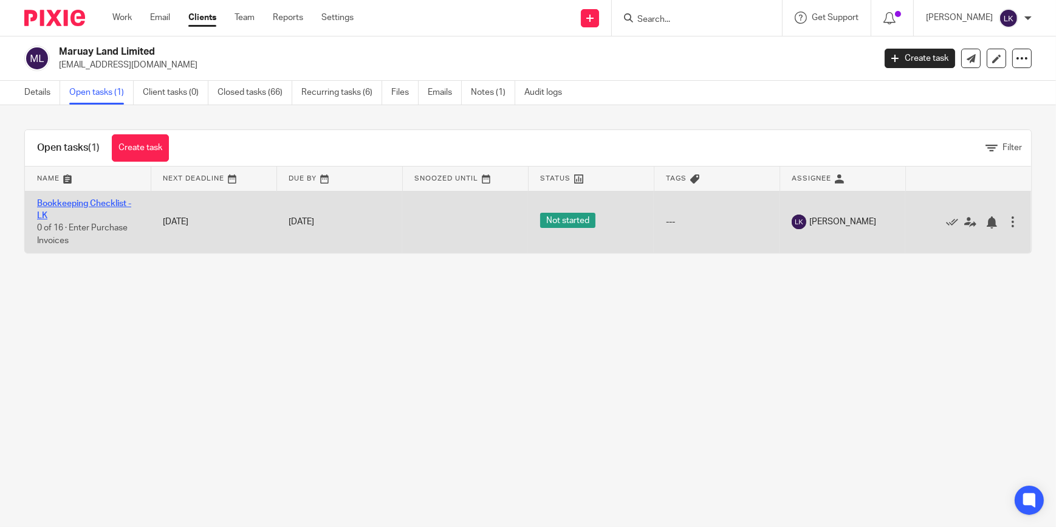
click at [67, 204] on link "Bookkeeping Checklist - LK" at bounding box center [84, 209] width 94 height 21
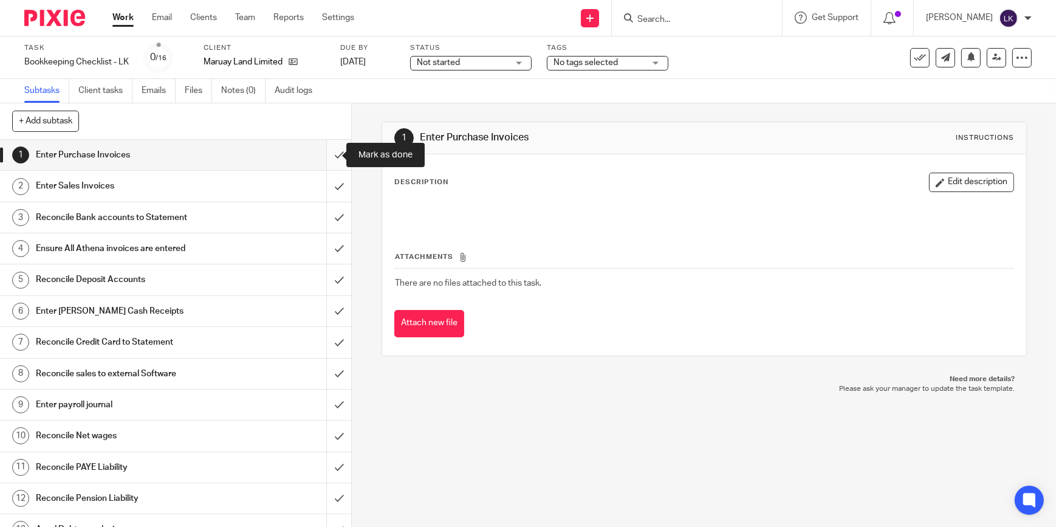
click at [331, 151] on input "submit" at bounding box center [175, 155] width 351 height 30
click at [325, 178] on input "submit" at bounding box center [175, 186] width 351 height 30
click at [327, 219] on input "submit" at bounding box center [175, 217] width 351 height 30
click at [326, 238] on input "submit" at bounding box center [175, 248] width 351 height 30
click at [328, 268] on input "submit" at bounding box center [175, 279] width 351 height 30
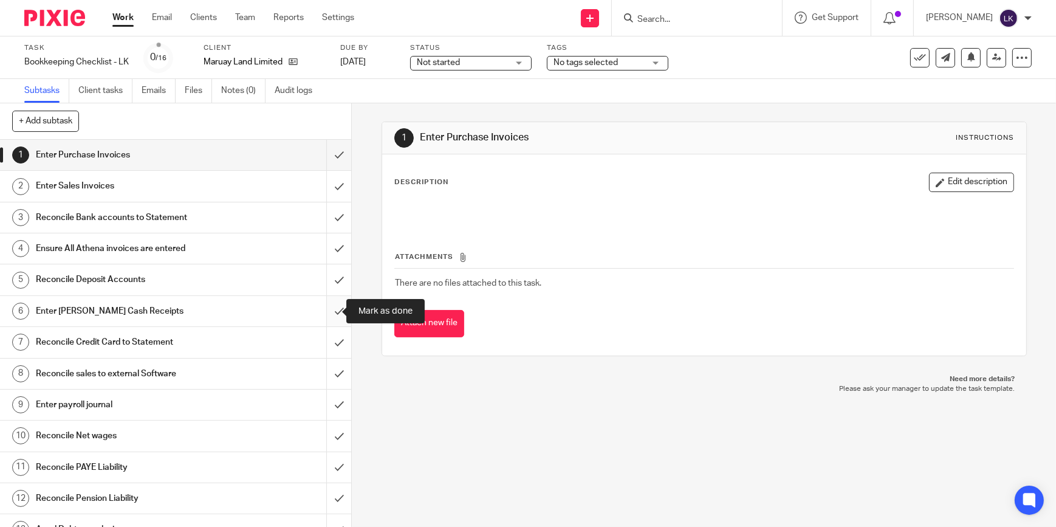
click at [330, 296] on input "submit" at bounding box center [175, 311] width 351 height 30
click at [332, 333] on input "submit" at bounding box center [175, 342] width 351 height 30
click at [332, 368] on input "submit" at bounding box center [175, 373] width 351 height 30
click at [329, 396] on input "submit" at bounding box center [175, 404] width 351 height 30
click at [322, 437] on input "submit" at bounding box center [175, 435] width 351 height 30
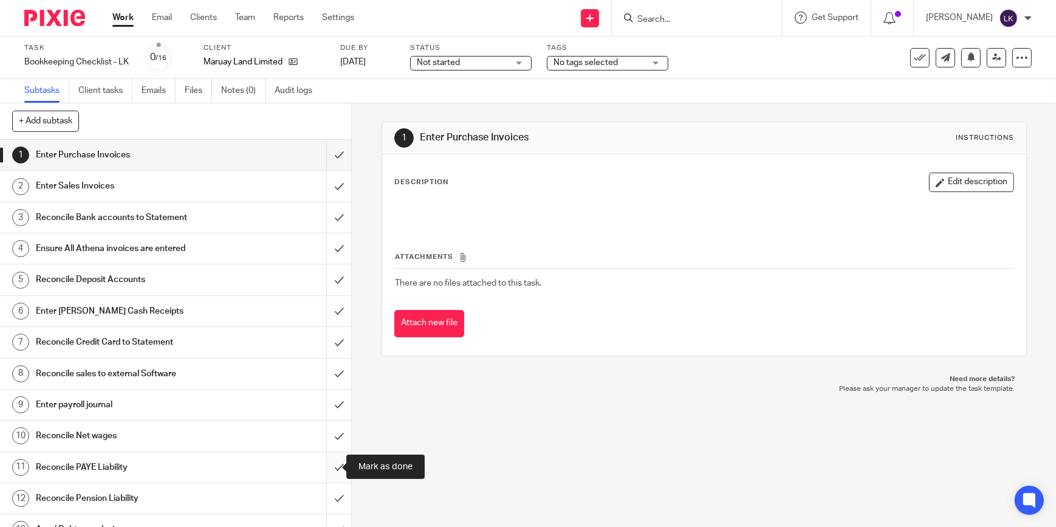
click at [323, 462] on input "submit" at bounding box center [175, 467] width 351 height 30
click at [327, 496] on input "submit" at bounding box center [175, 498] width 351 height 30
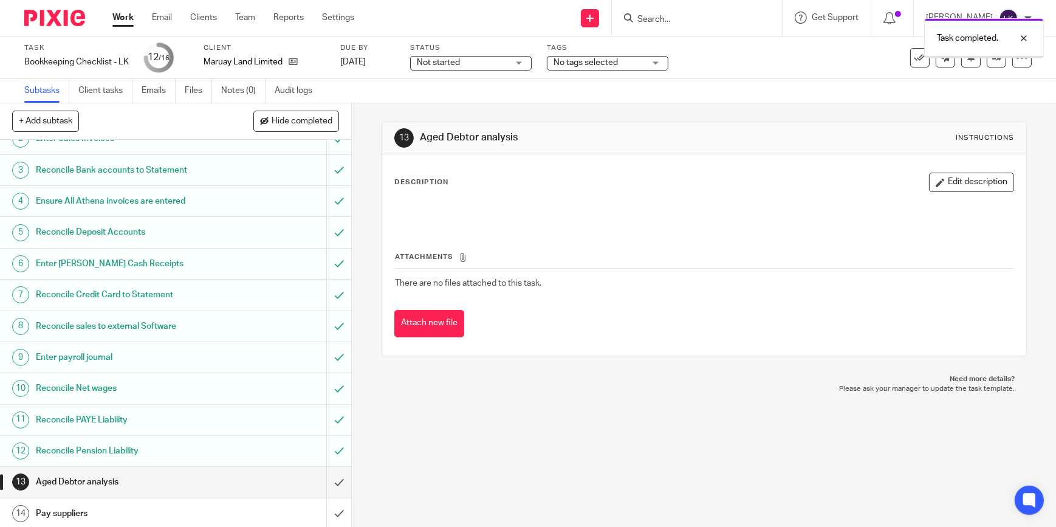
scroll to position [123, 0]
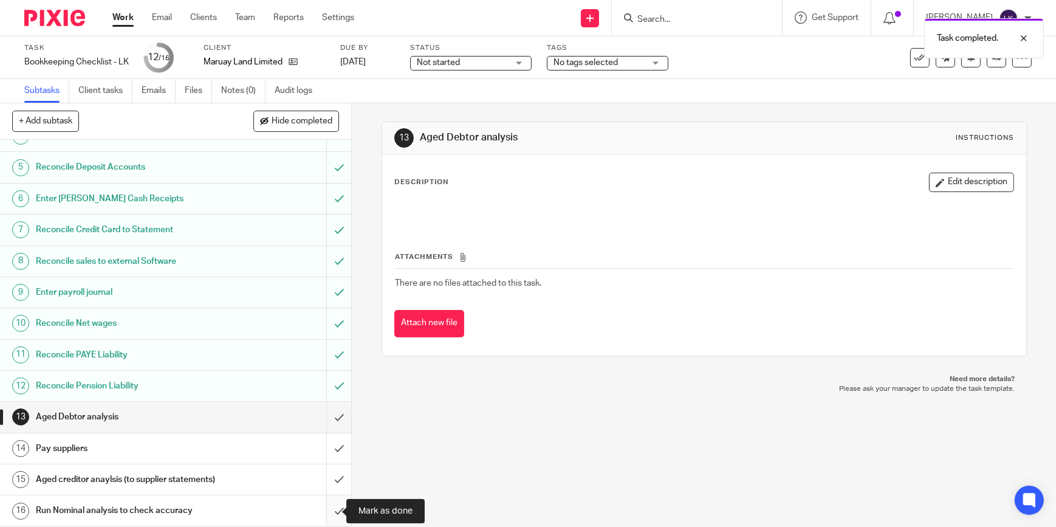
click at [331, 510] on input "submit" at bounding box center [175, 510] width 351 height 30
click at [328, 474] on input "submit" at bounding box center [175, 479] width 351 height 30
click at [332, 433] on input "submit" at bounding box center [175, 448] width 351 height 30
click at [332, 406] on input "submit" at bounding box center [175, 417] width 351 height 30
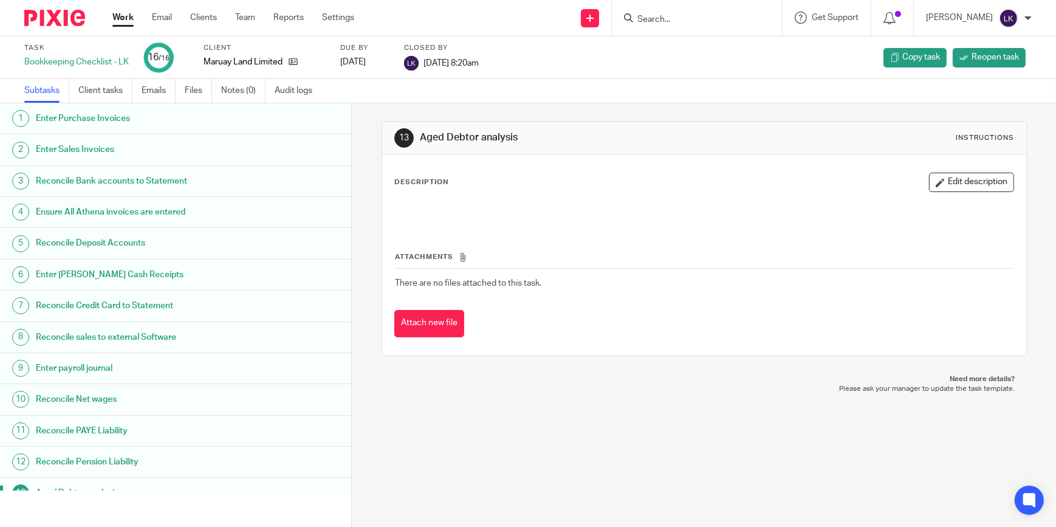
click at [124, 15] on link "Work" at bounding box center [122, 18] width 21 height 12
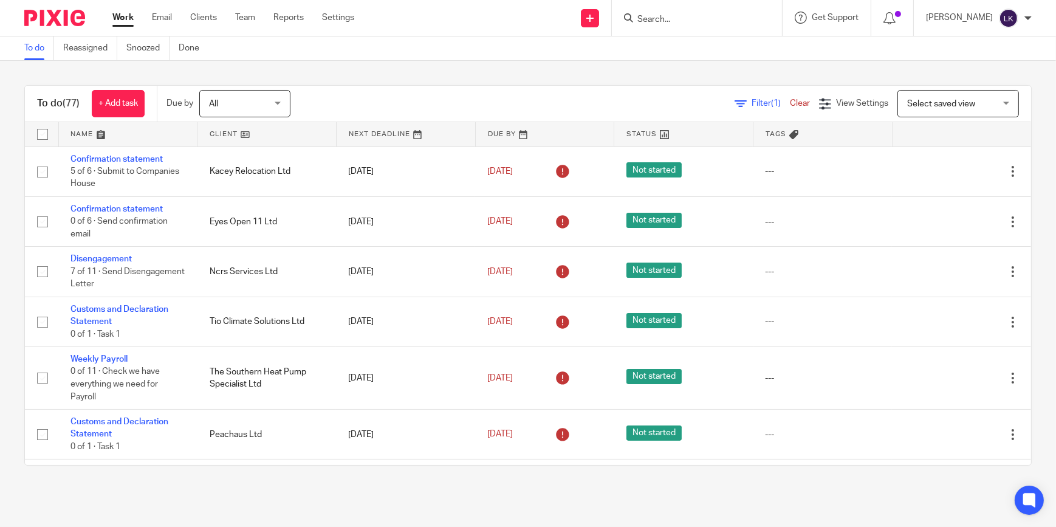
click at [691, 18] on input "Search" at bounding box center [690, 20] width 109 height 11
type input "import"
click at [685, 40] on link at bounding box center [736, 52] width 205 height 28
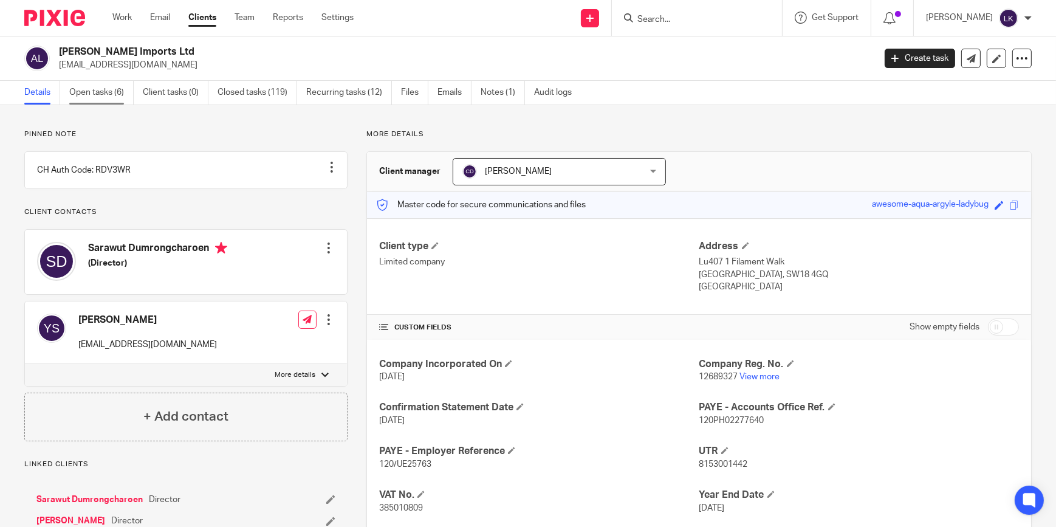
click at [129, 98] on link "Open tasks (6)" at bounding box center [101, 93] width 64 height 24
